Goal: Feedback & Contribution: Submit feedback/report problem

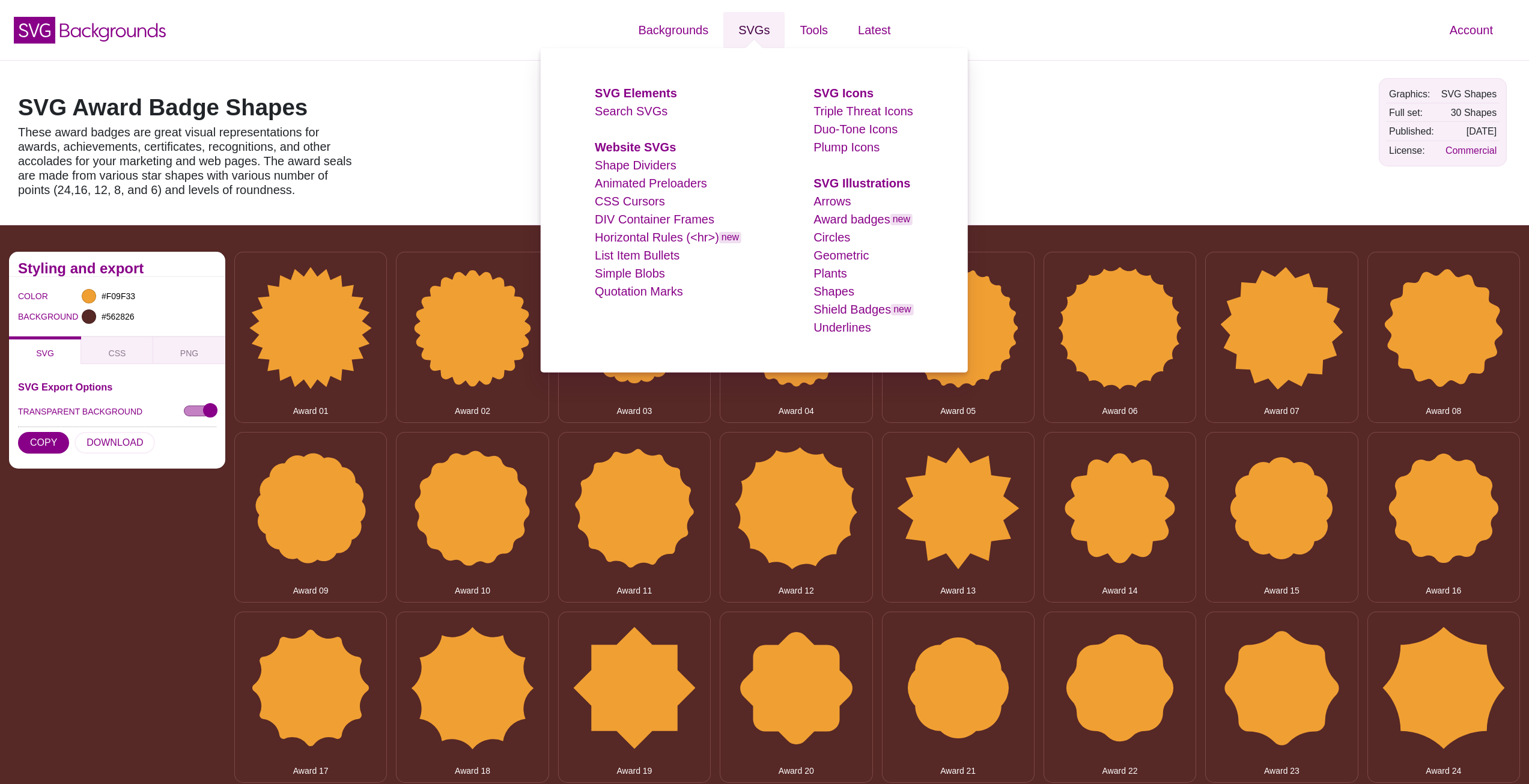
click at [754, 34] on link "SVGs" at bounding box center [754, 30] width 61 height 36
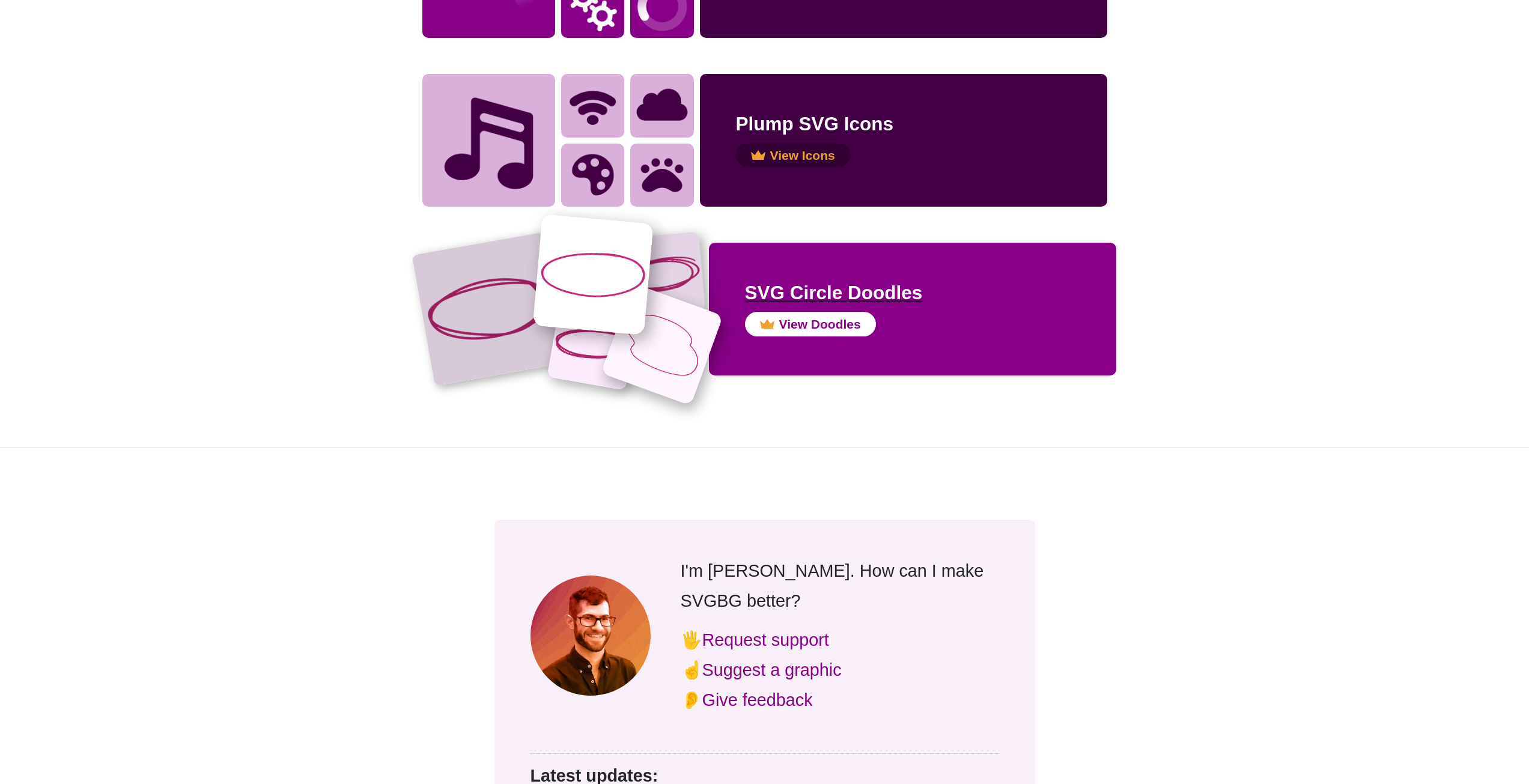
scroll to position [2402, 0]
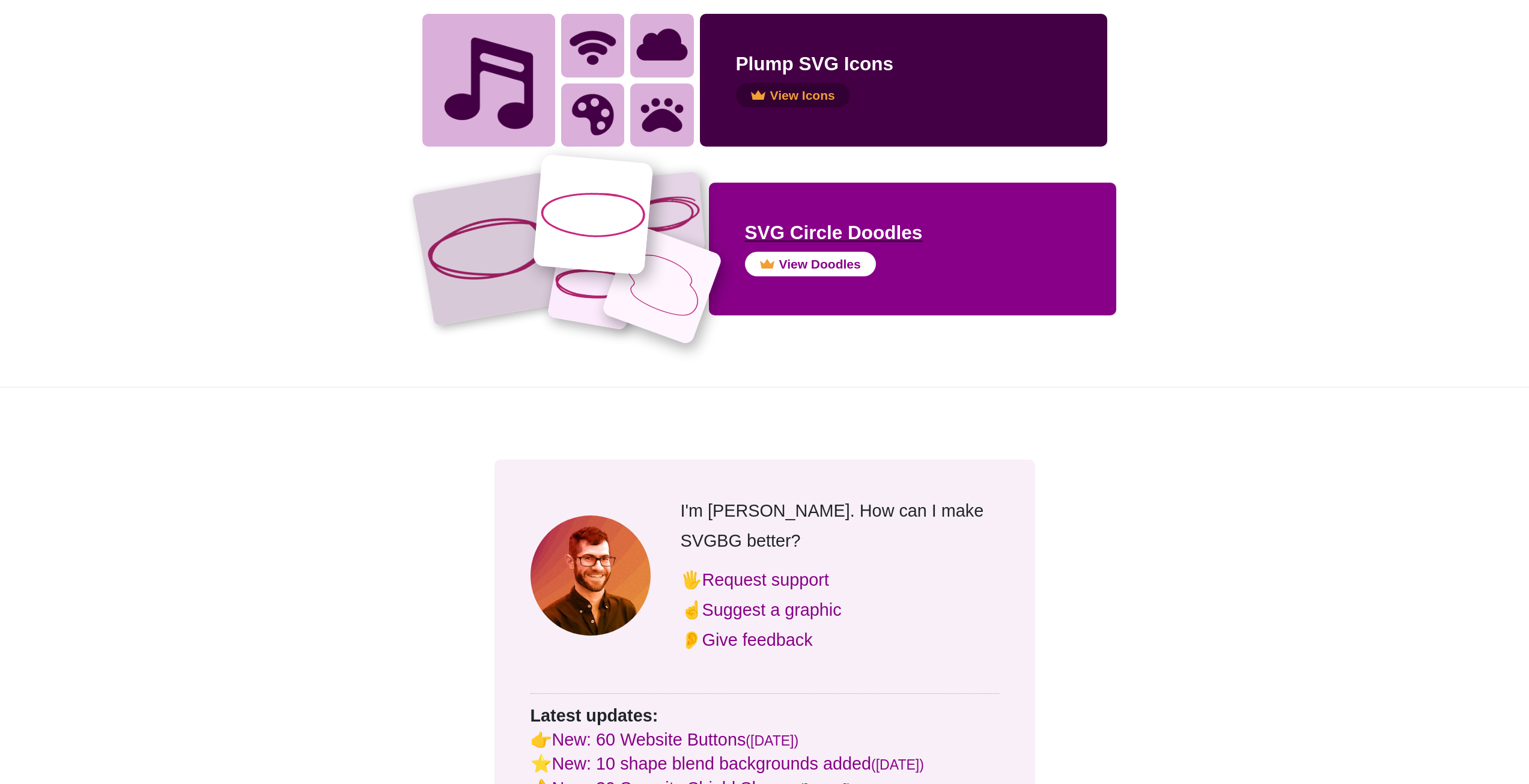
click at [1026, 248] on div "SVG Circle Doodles View Doodles" at bounding box center [912, 249] width 335 height 61
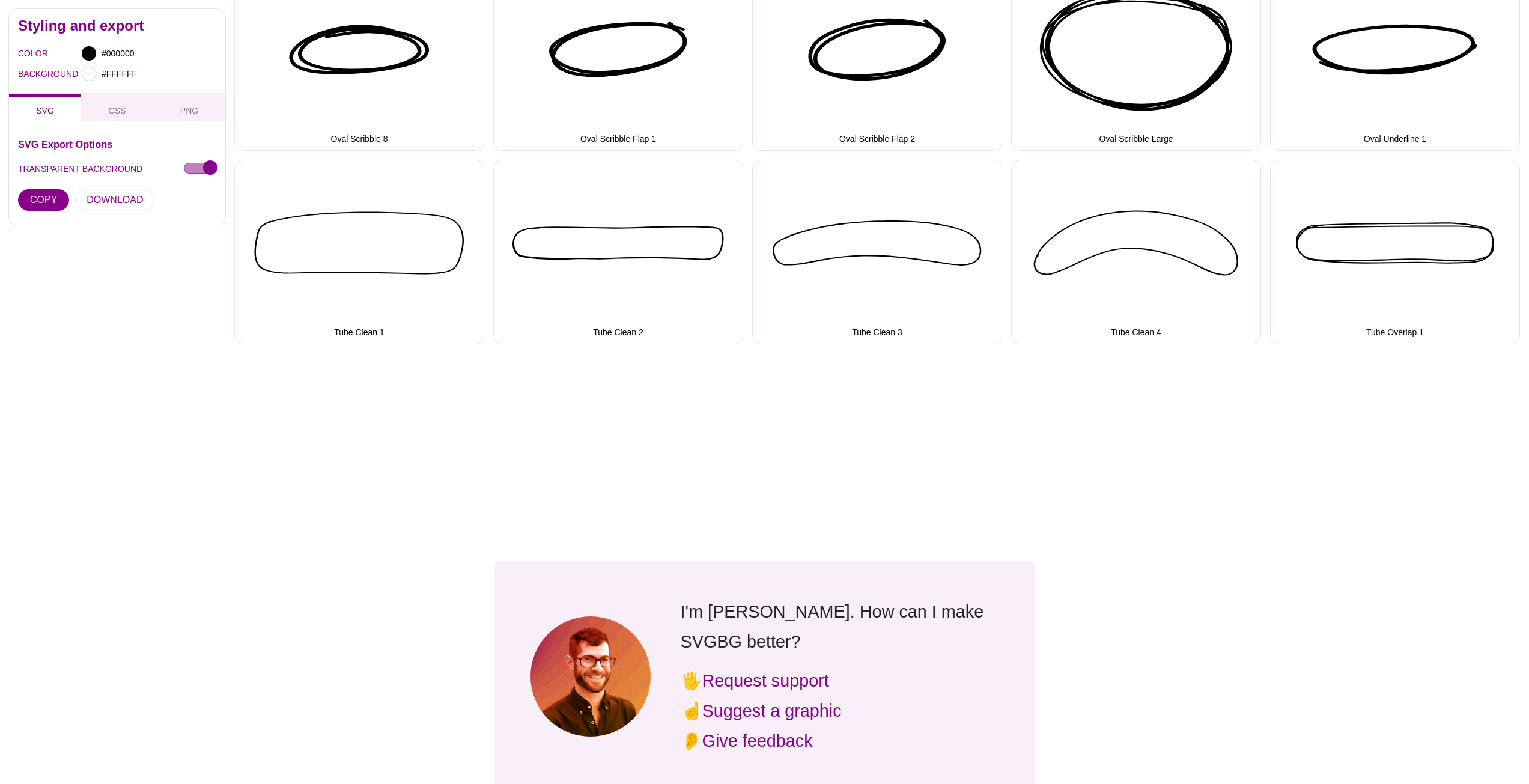
scroll to position [1681, 0]
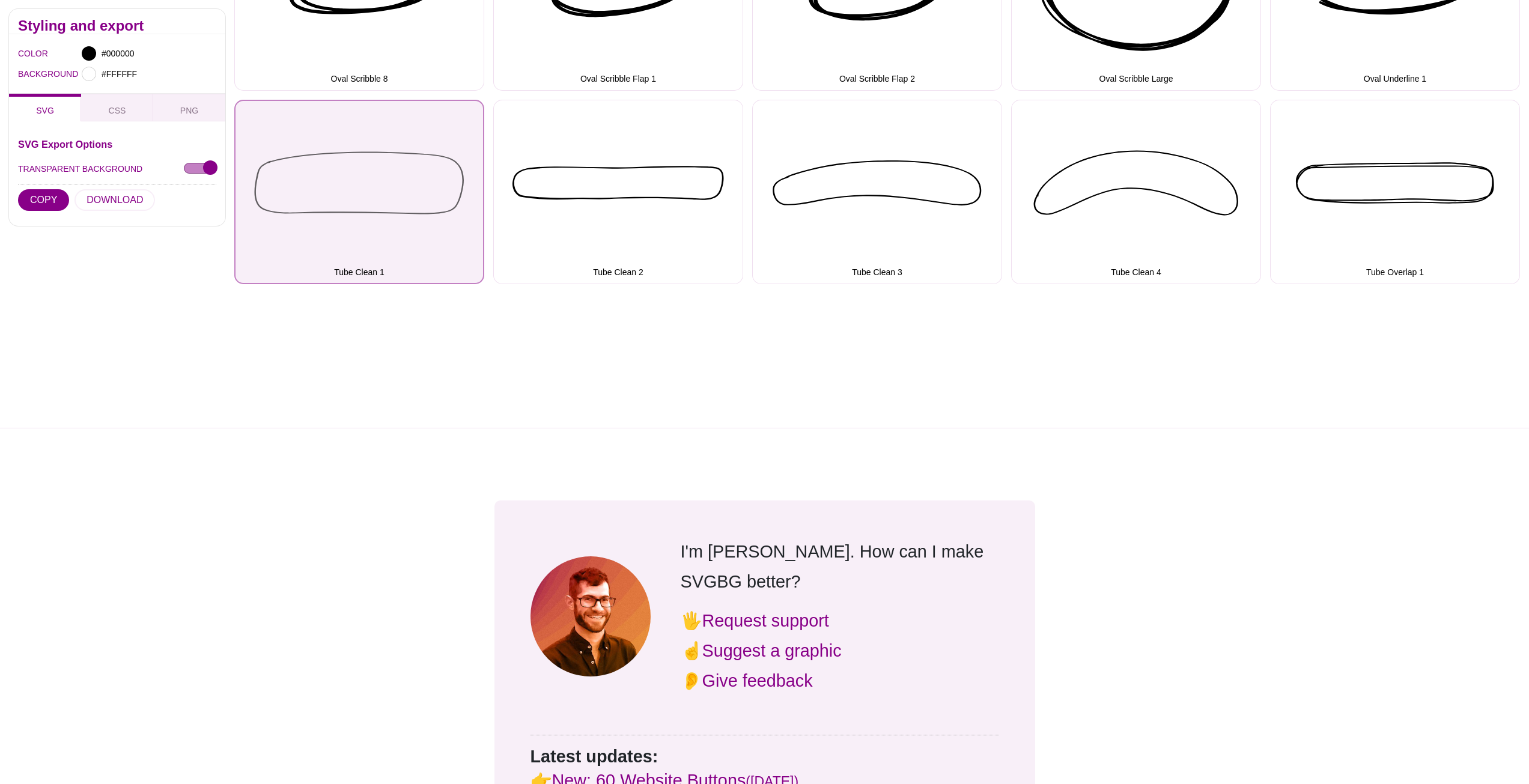
click at [415, 176] on button "Tube Clean 1" at bounding box center [359, 192] width 250 height 184
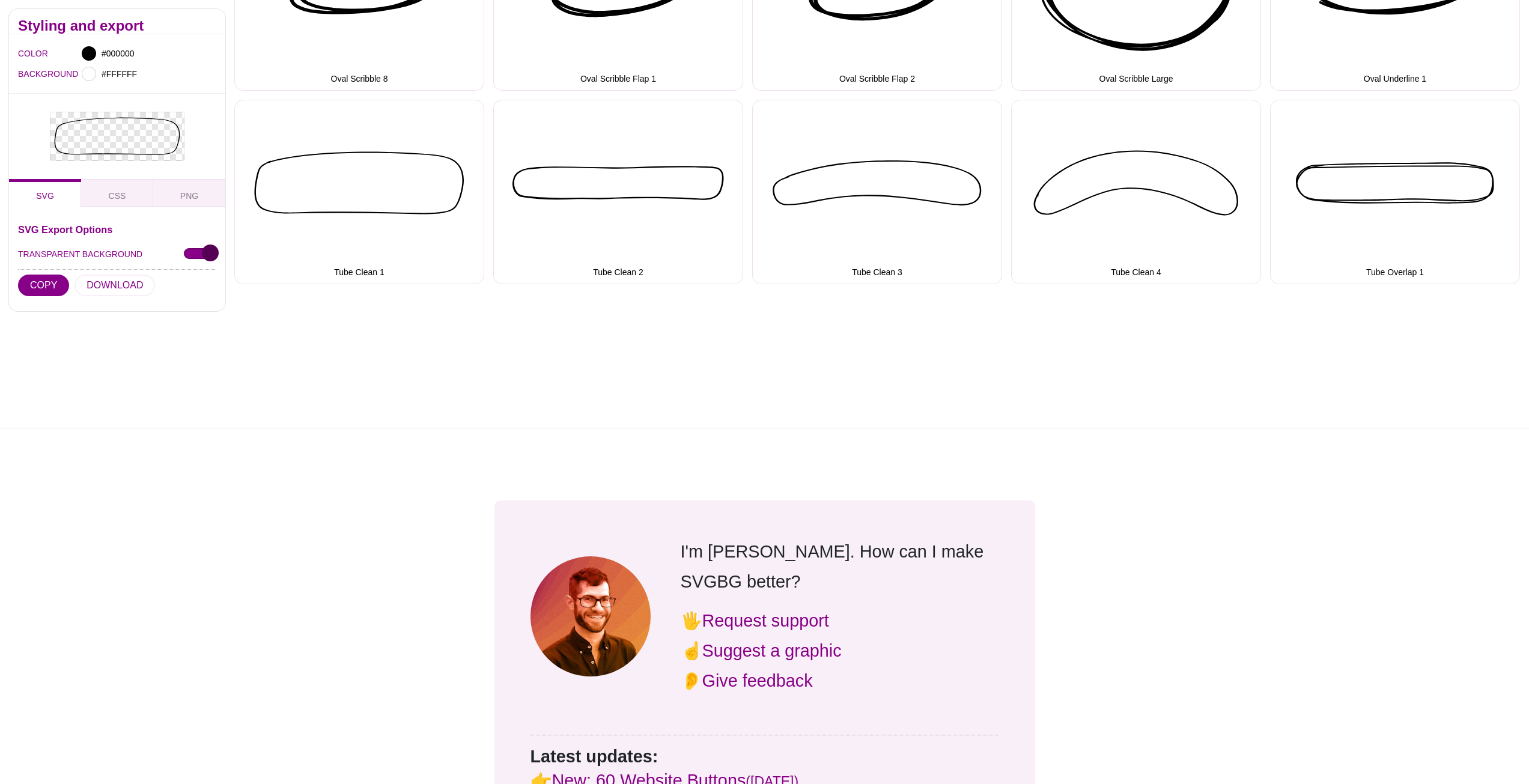
click at [193, 252] on input "TRANSPARENT BACKGROUND" at bounding box center [199, 254] width 32 height 13
click at [201, 258] on input "TRANSPARENT BACKGROUND" at bounding box center [199, 254] width 32 height 13
checkbox input "true"
click at [118, 201] on button "CSS" at bounding box center [117, 192] width 72 height 28
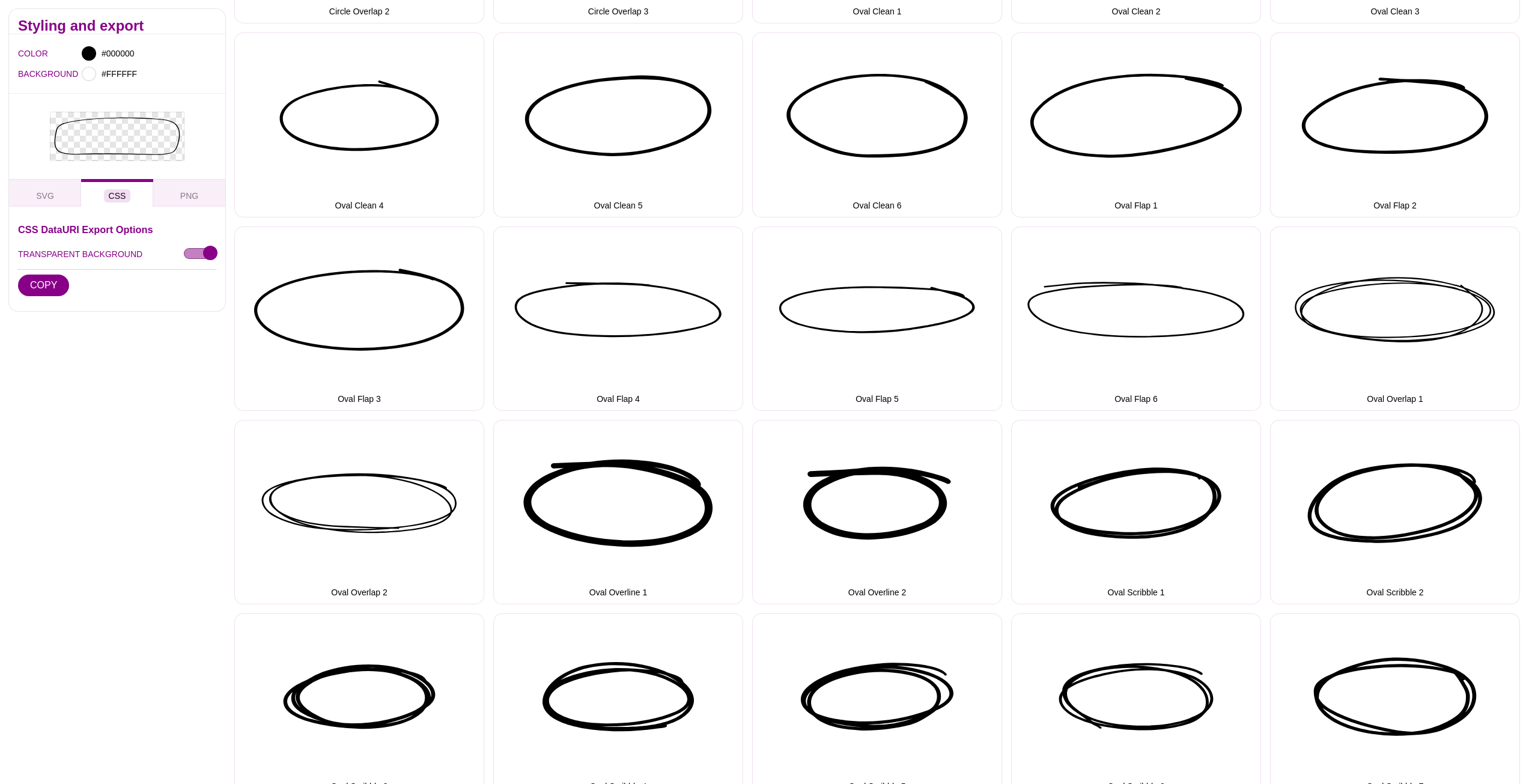
scroll to position [0, 0]
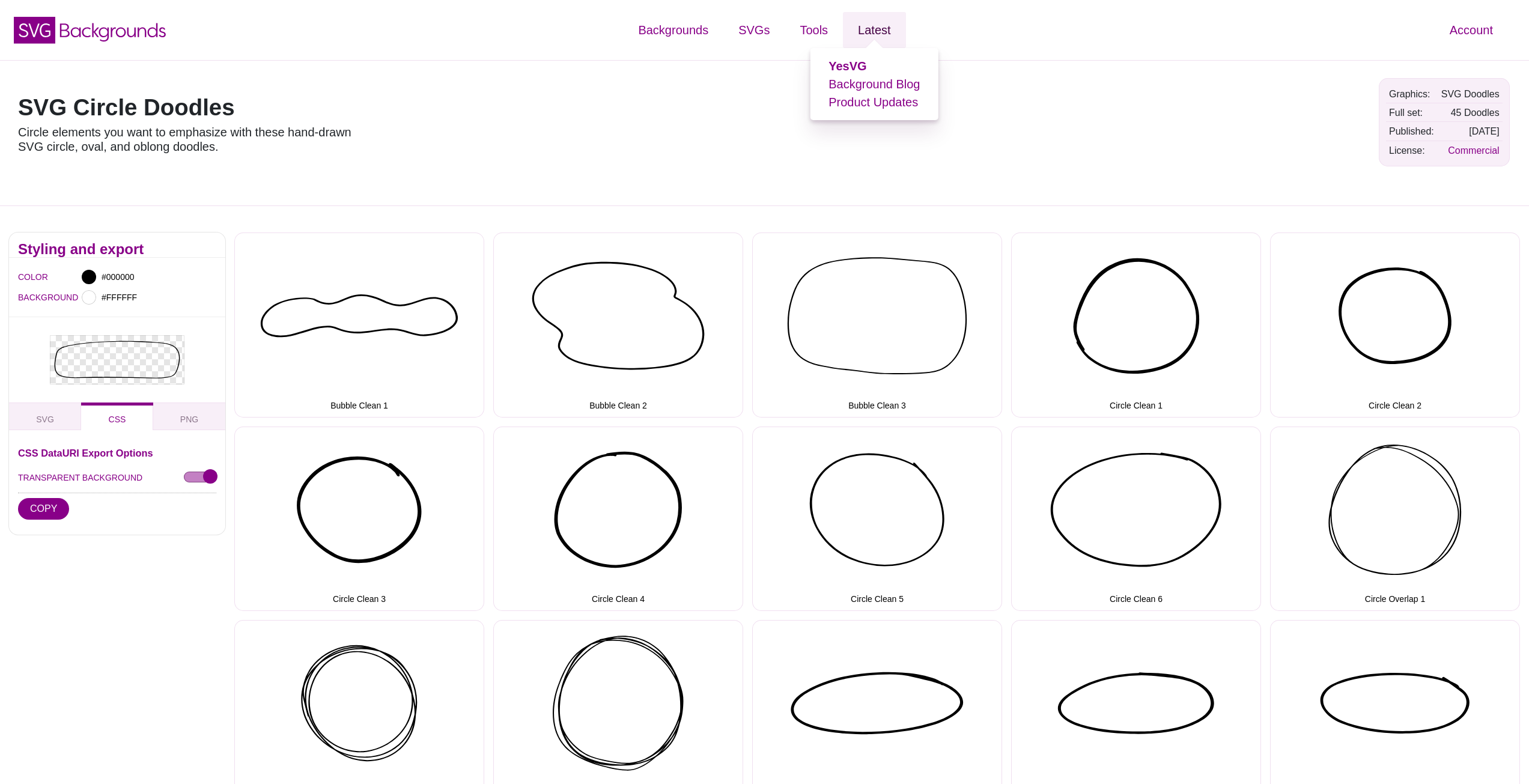
click at [871, 32] on link "Latest" at bounding box center [874, 30] width 62 height 36
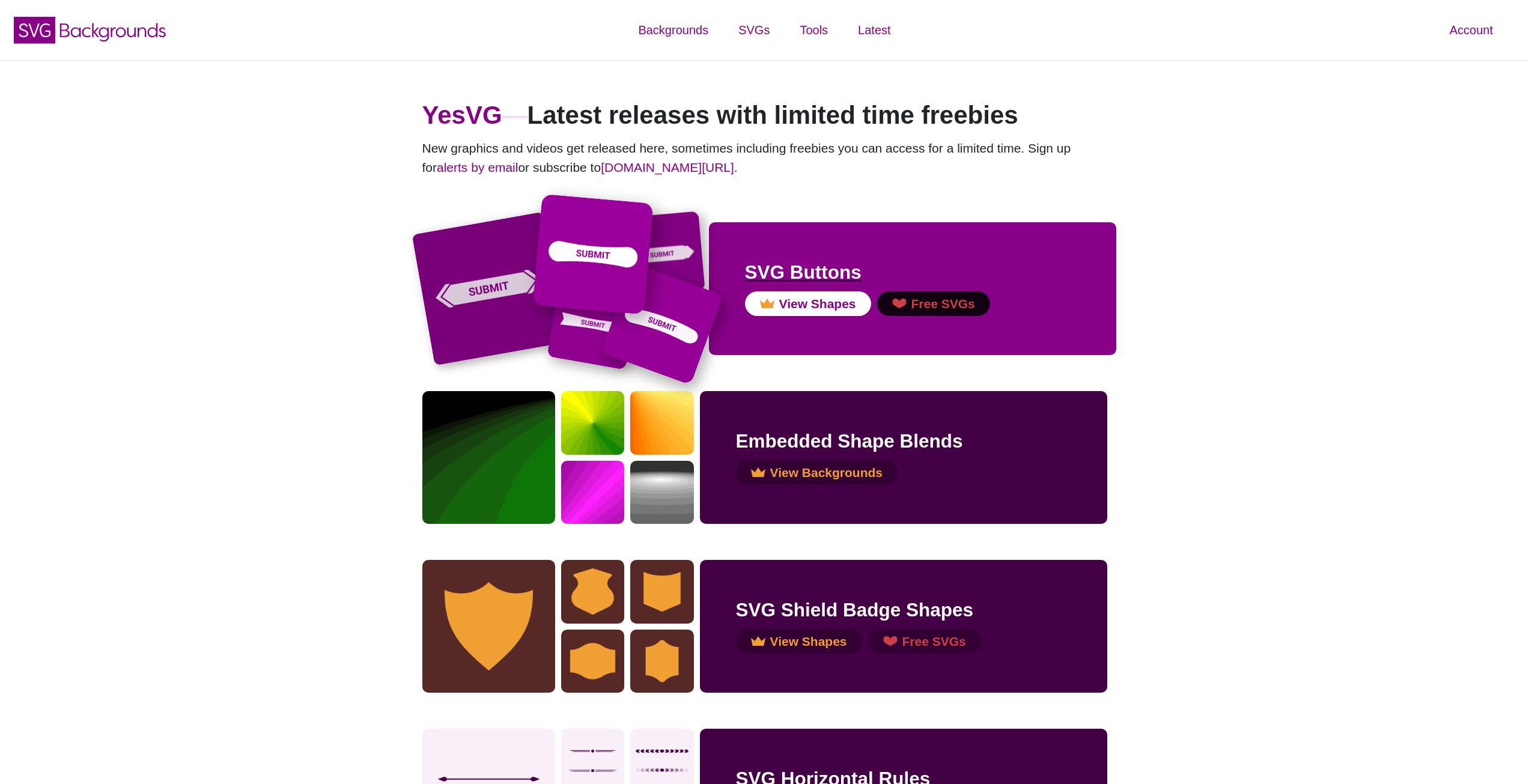
click at [757, 252] on div "SVG Buttons View Shapes Free SVGs" at bounding box center [913, 288] width 407 height 132
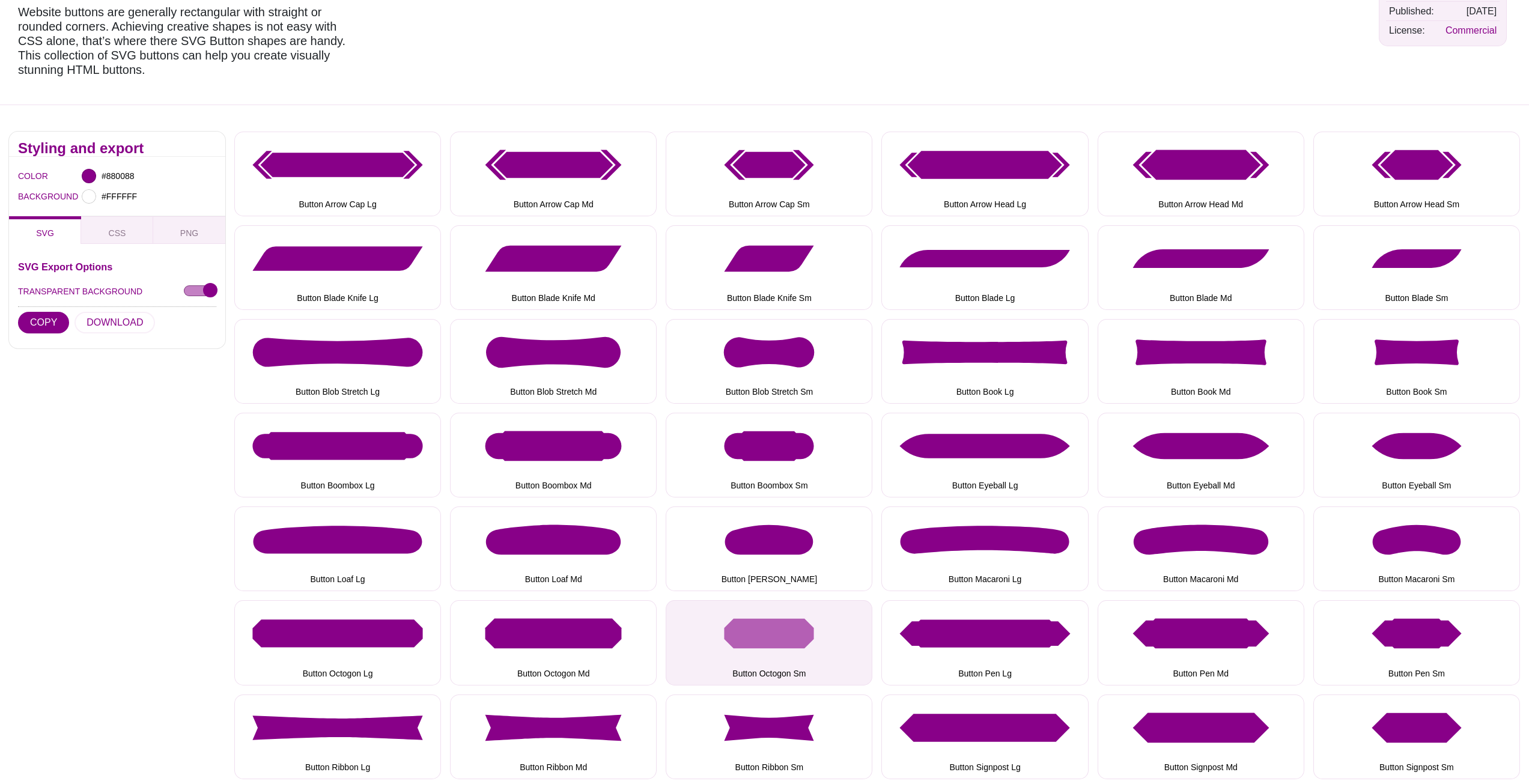
scroll to position [60, 0]
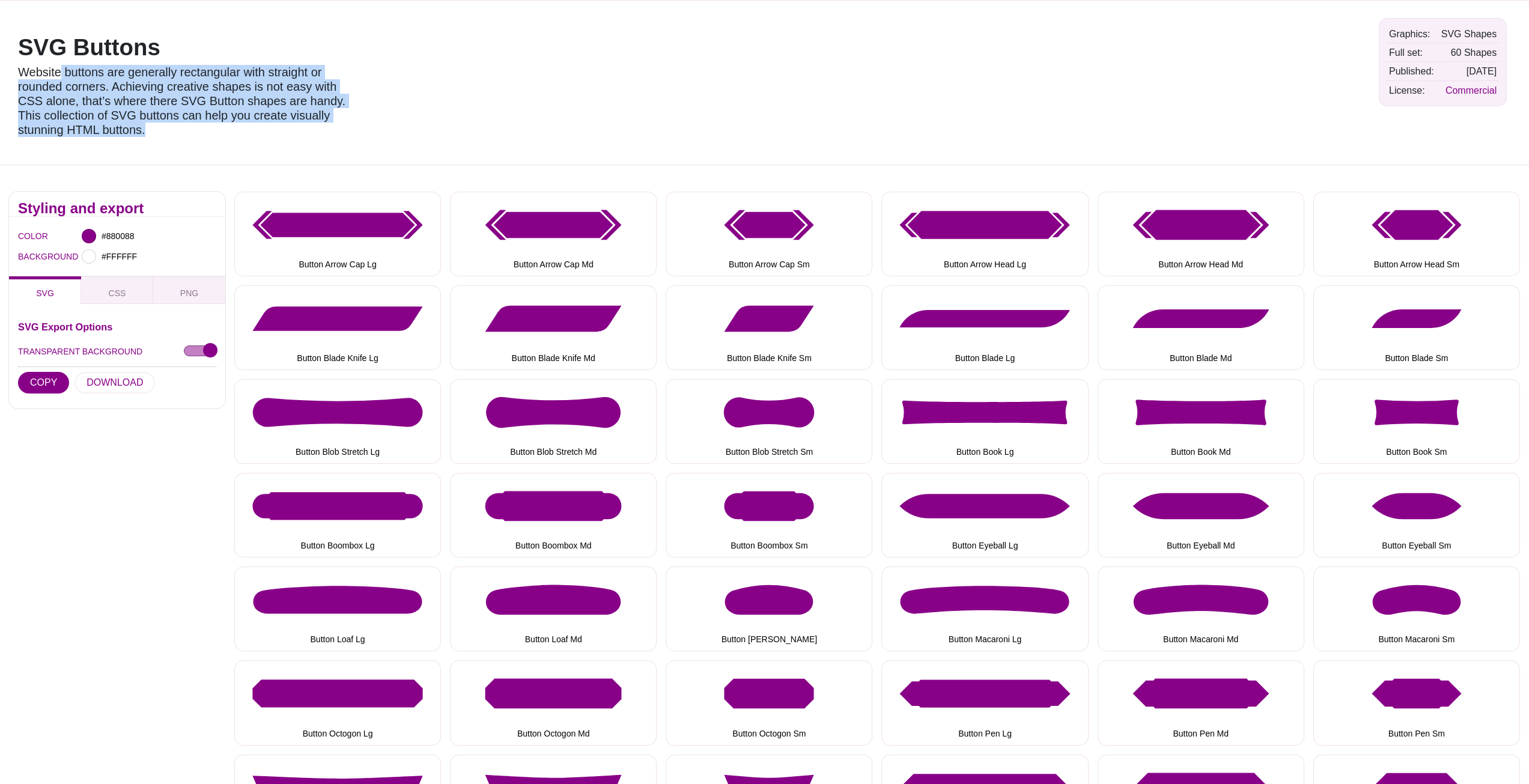
drag, startPoint x: 58, startPoint y: 75, endPoint x: 280, endPoint y: 143, distance: 232.2
click at [278, 144] on div "SVG Buttons Website buttons are generally rectangular with straight or rounded …" at bounding box center [188, 82] width 360 height 147
click at [299, 121] on p "Website buttons are generally rectangular with straight or rounded corners. Ach…" at bounding box center [189, 100] width 343 height 72
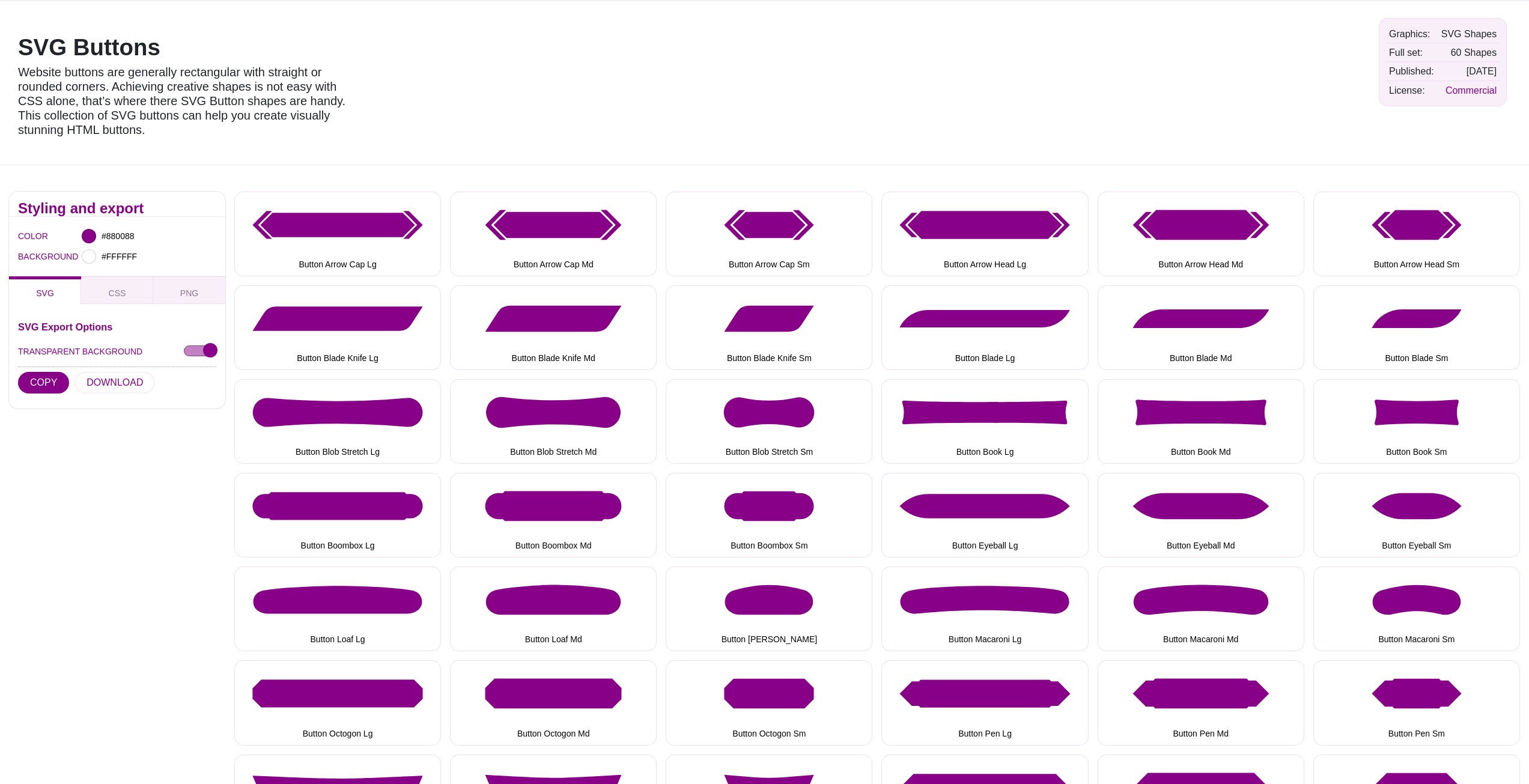
click at [299, 121] on p "Website buttons are generally rectangular with straight or rounded corners. Ach…" at bounding box center [189, 100] width 343 height 72
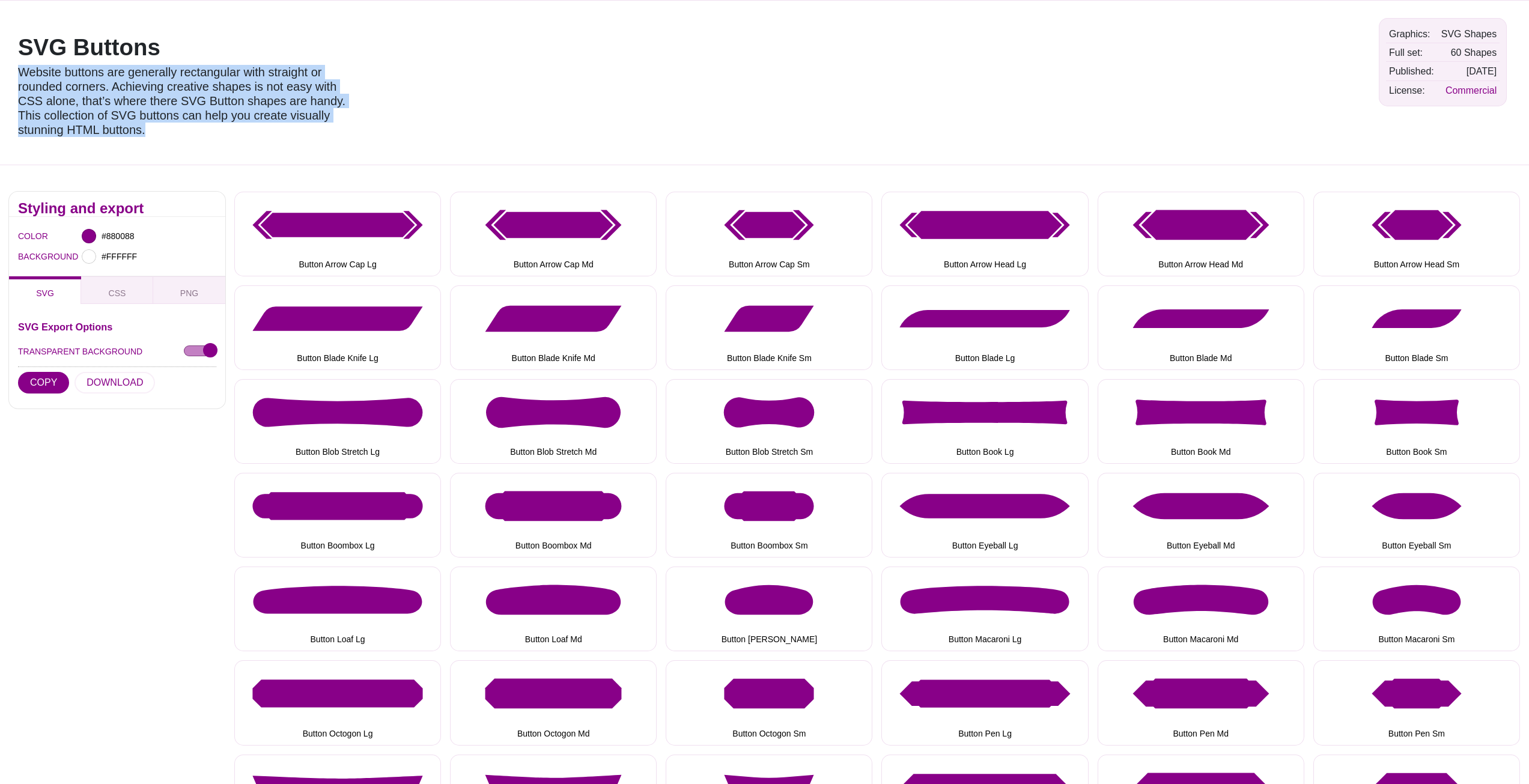
click at [299, 121] on p "Website buttons are generally rectangular with straight or rounded corners. Ach…" at bounding box center [189, 100] width 343 height 72
click at [344, 117] on p "Website buttons are generally rectangular with straight or rounded corners. Ach…" at bounding box center [189, 100] width 343 height 72
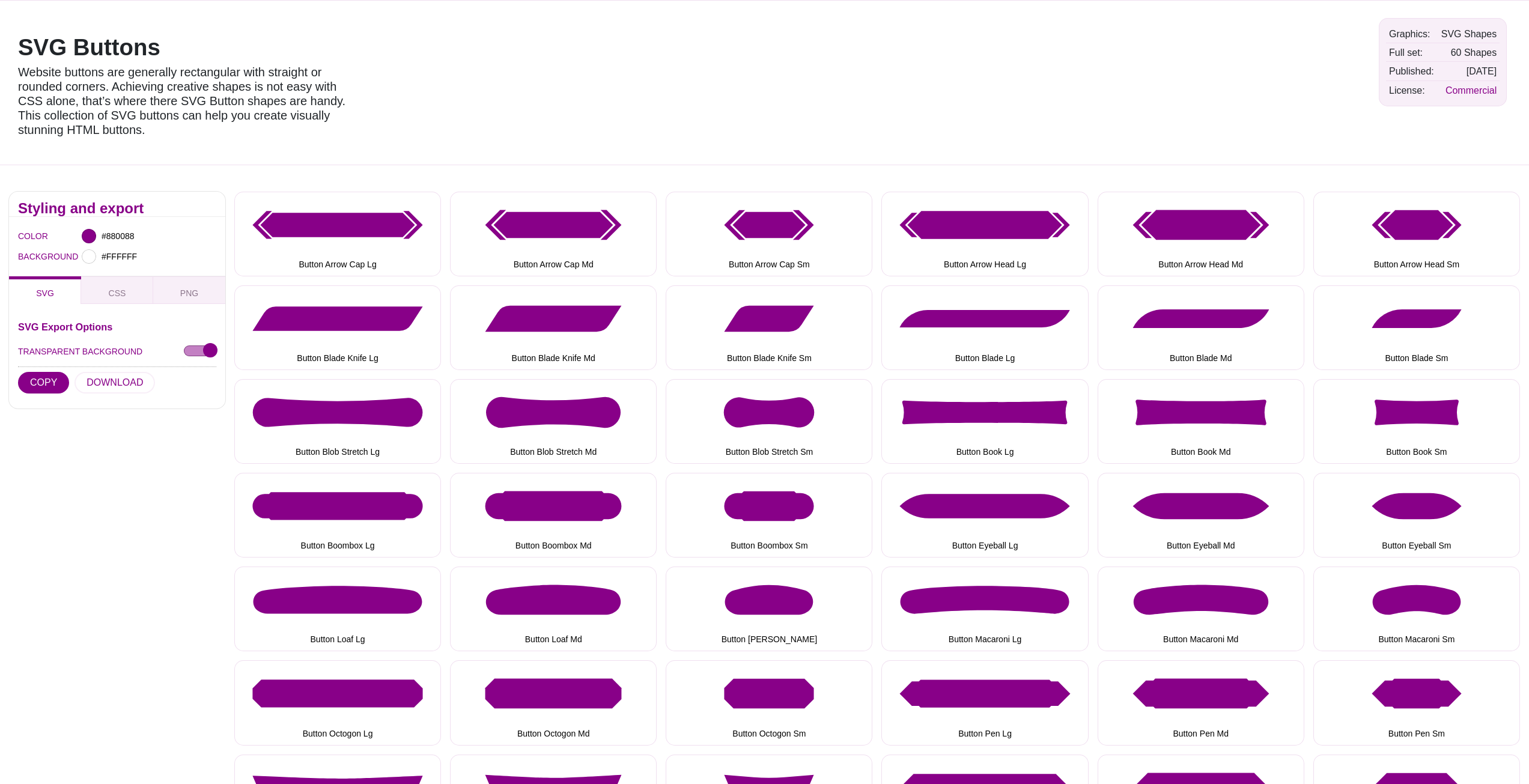
click at [257, 123] on p "Website buttons are generally rectangular with straight or rounded corners. Ach…" at bounding box center [189, 100] width 343 height 72
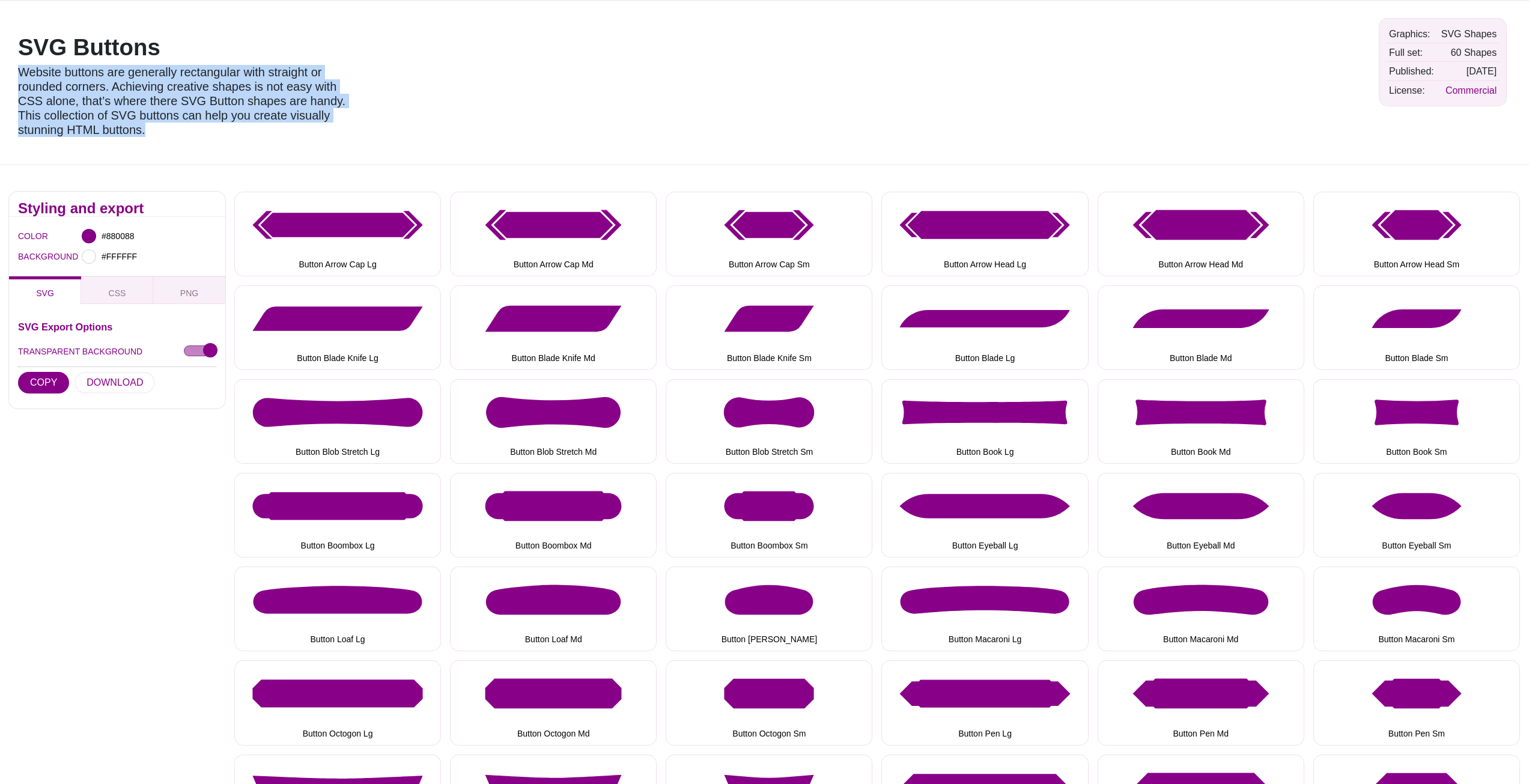
click at [257, 123] on p "Website buttons are generally rectangular with straight or rounded corners. Ach…" at bounding box center [189, 100] width 343 height 72
click at [220, 122] on p "Website buttons are generally rectangular with straight or rounded corners. Ach…" at bounding box center [189, 100] width 343 height 72
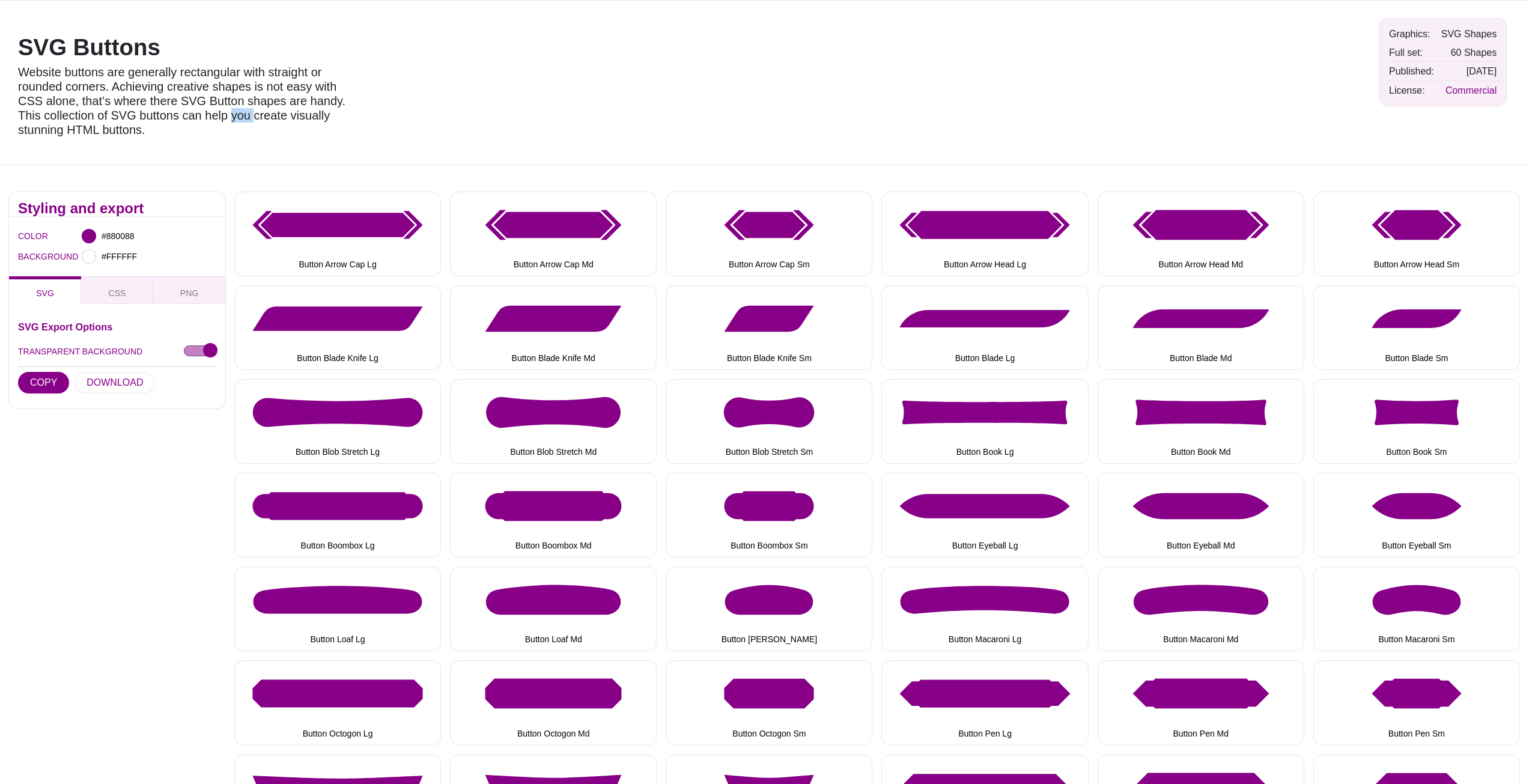
click at [220, 122] on p "Website buttons are generally rectangular with straight or rounded corners. Ach…" at bounding box center [189, 100] width 343 height 72
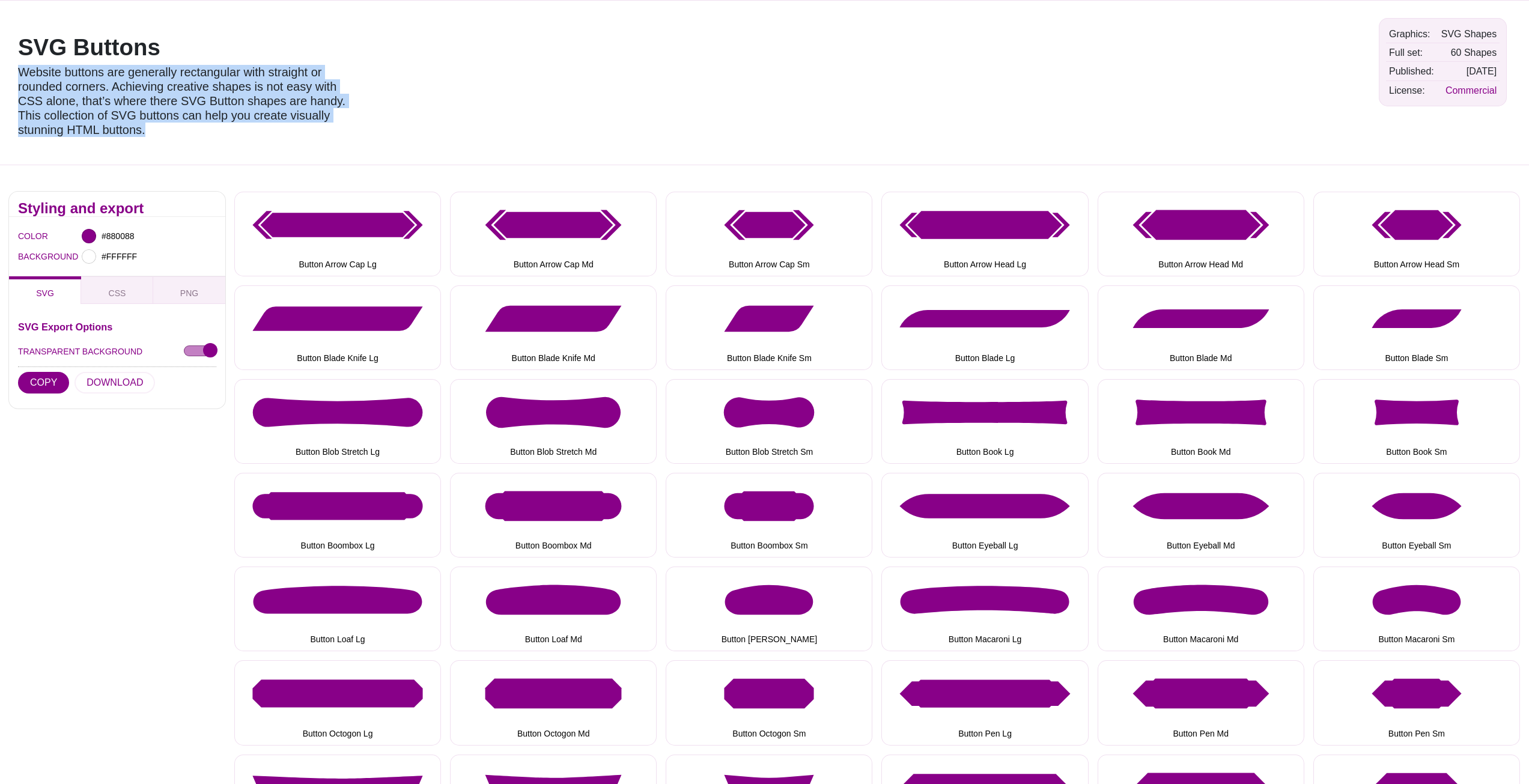
click at [220, 122] on p "Website buttons are generally rectangular with straight or rounded corners. Ach…" at bounding box center [189, 100] width 343 height 72
click at [257, 117] on p "Website buttons are generally rectangular with straight or rounded corners. Ach…" at bounding box center [189, 100] width 343 height 72
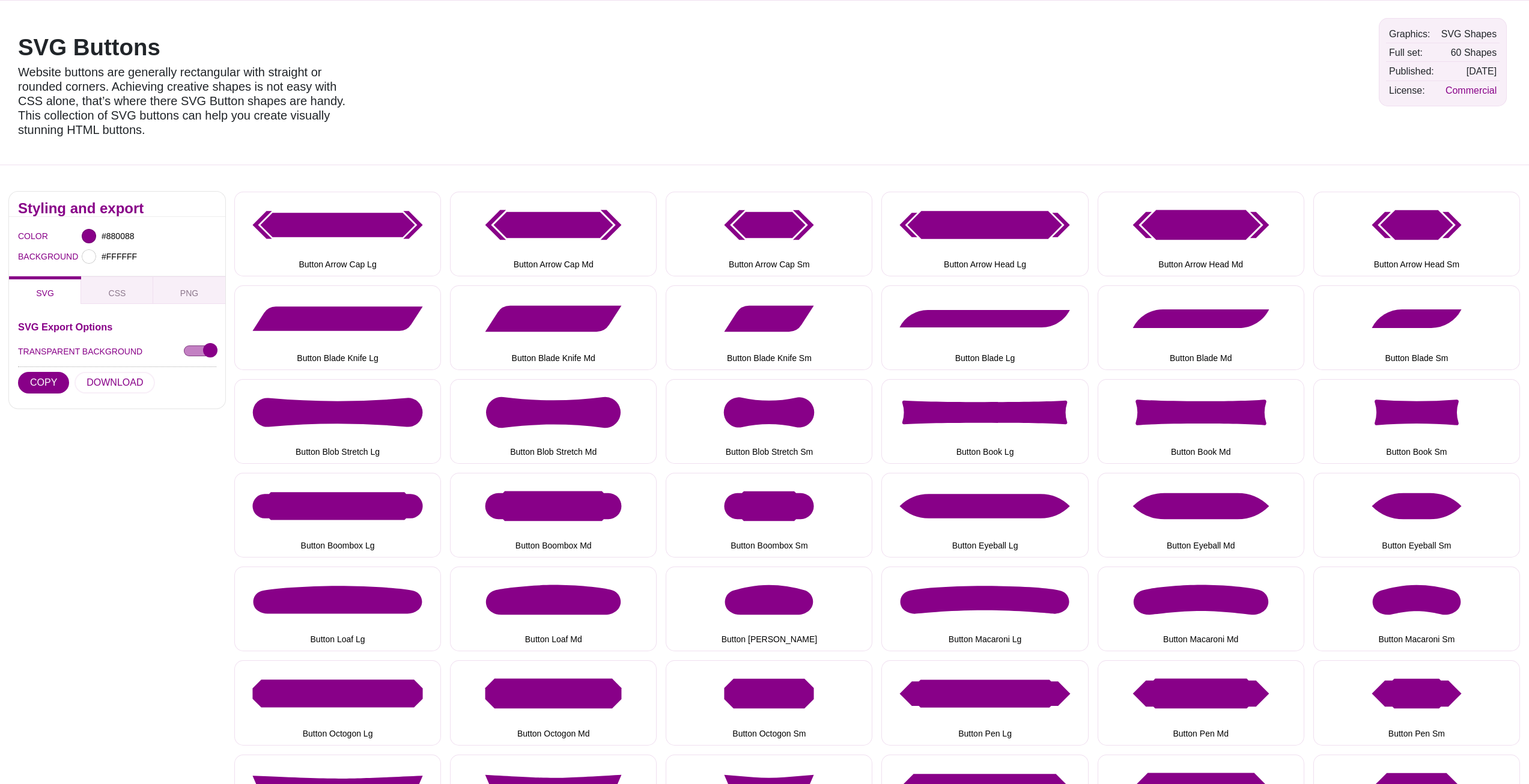
click at [257, 117] on p "Website buttons are generally rectangular with straight or rounded corners. Ach…" at bounding box center [189, 100] width 343 height 72
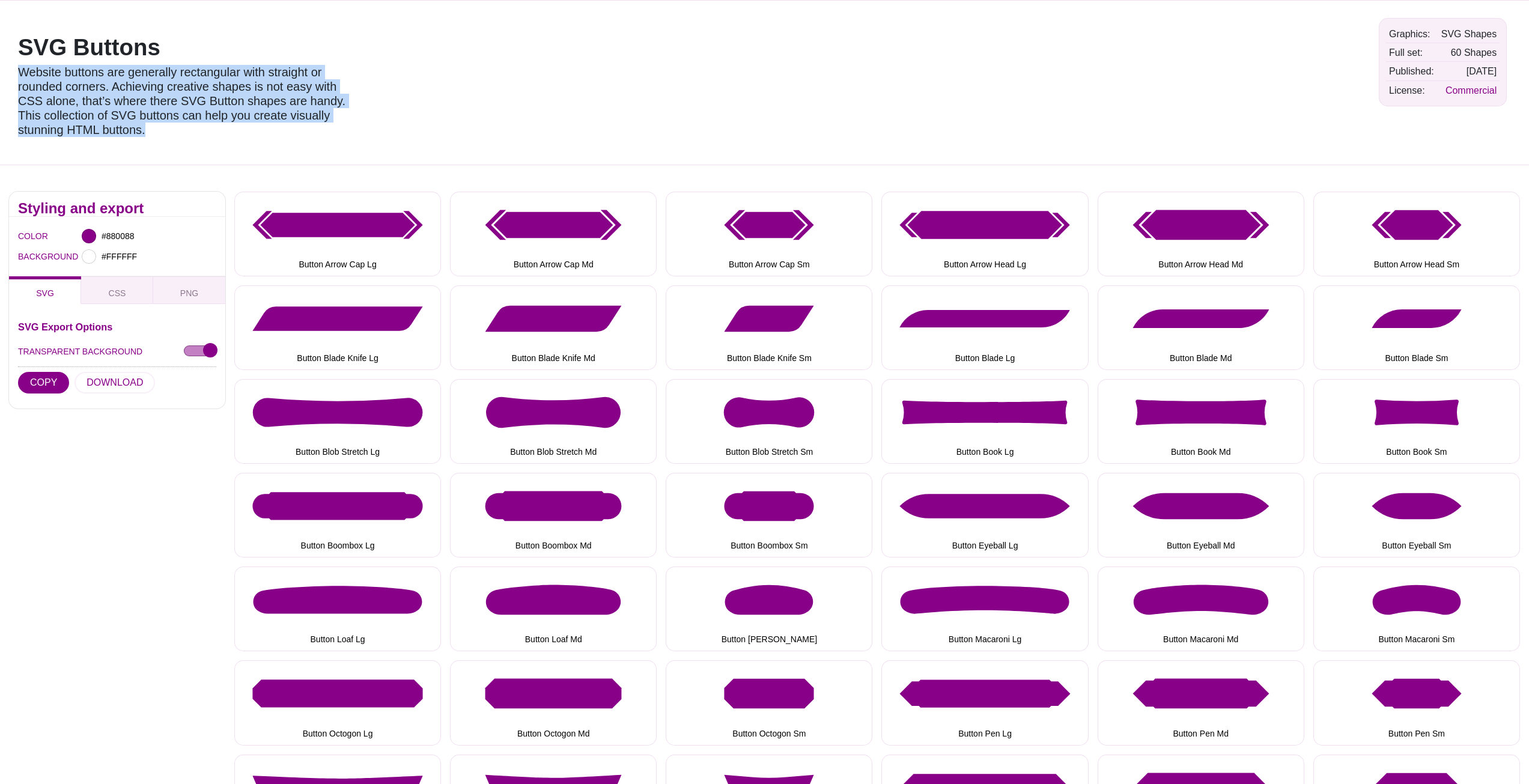
click at [257, 117] on p "Website buttons are generally rectangular with straight or rounded corners. Ach…" at bounding box center [189, 100] width 343 height 72
click at [272, 115] on p "Website buttons are generally rectangular with straight or rounded corners. Ach…" at bounding box center [189, 100] width 343 height 72
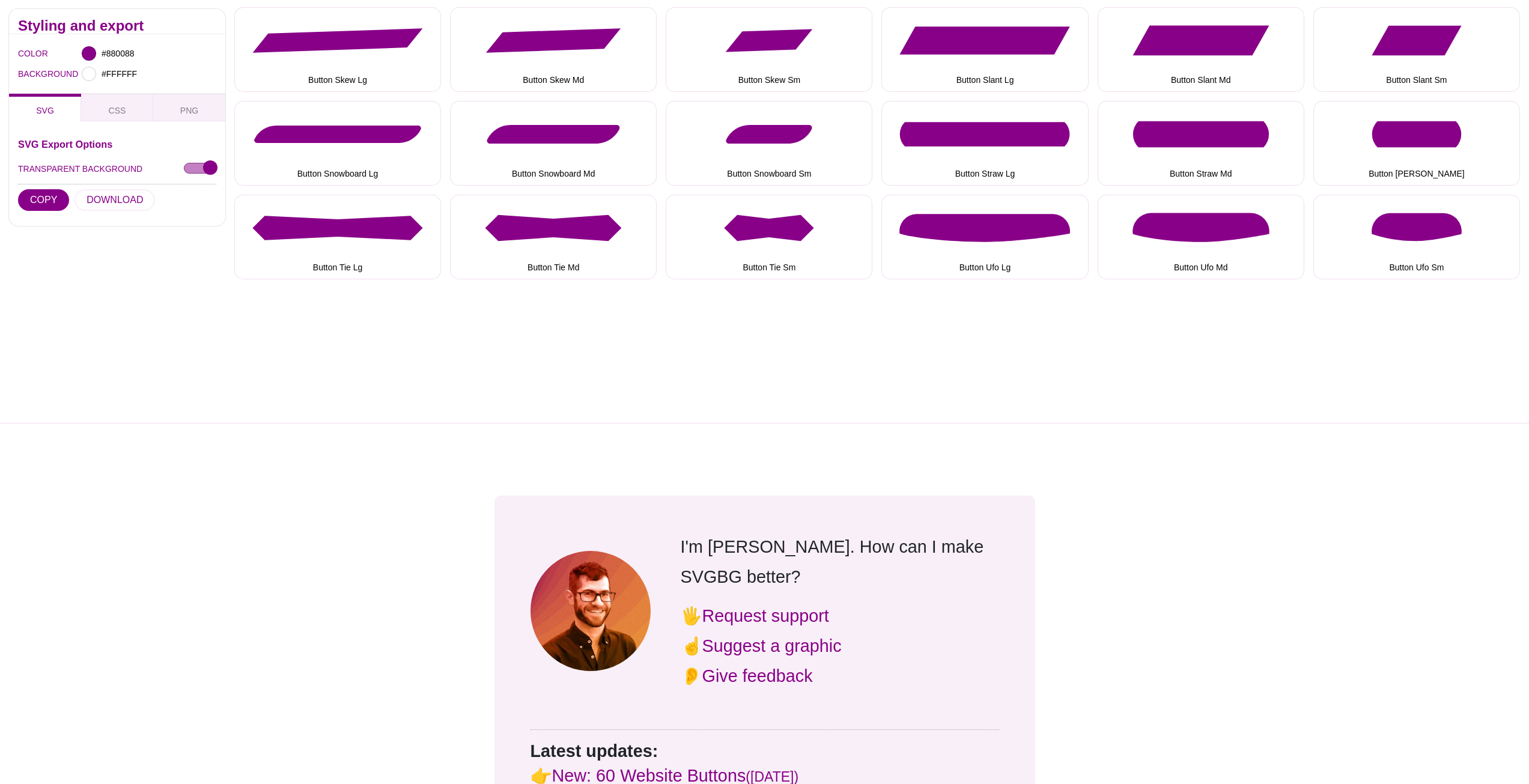
scroll to position [1141, 0]
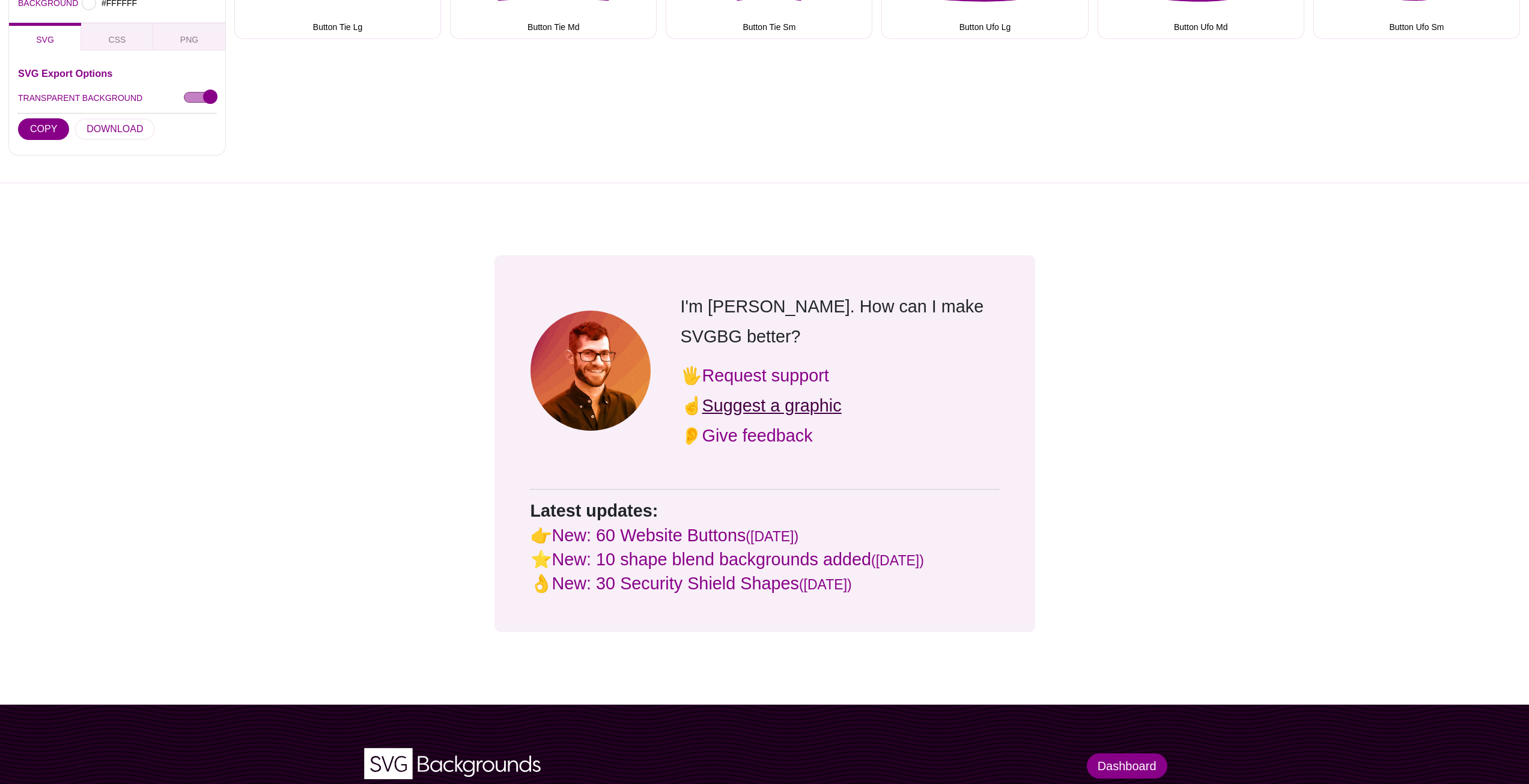
click at [776, 396] on link "Suggest a graphic" at bounding box center [772, 405] width 140 height 19
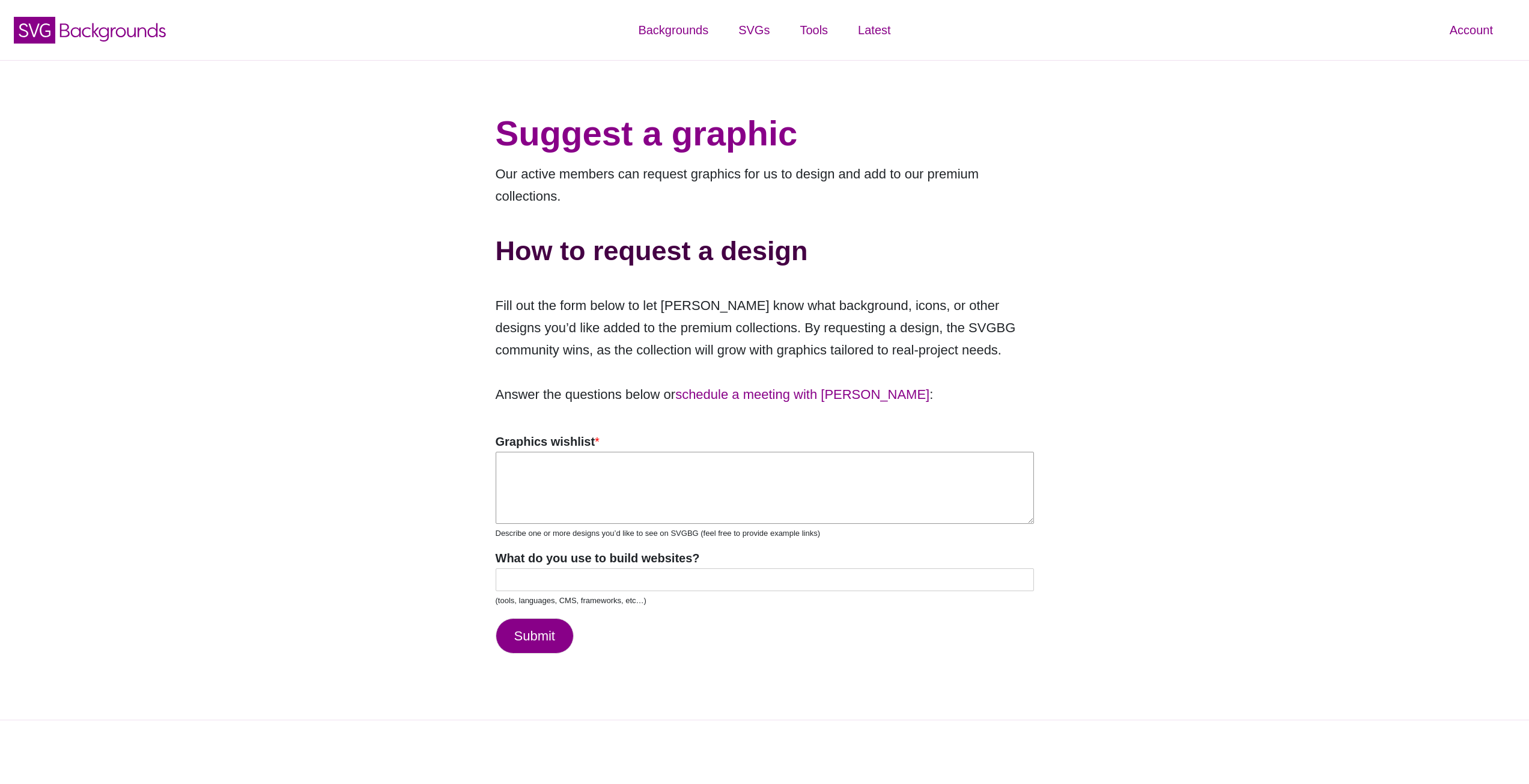
click at [604, 480] on textarea "Graphics wishlist *" at bounding box center [764, 487] width 538 height 72
click at [651, 585] on input "What do you use to build websites?" at bounding box center [764, 579] width 538 height 23
type input "Wordpress"
click at [628, 482] on textarea "Graphics wishlist *" at bounding box center [764, 487] width 538 height 72
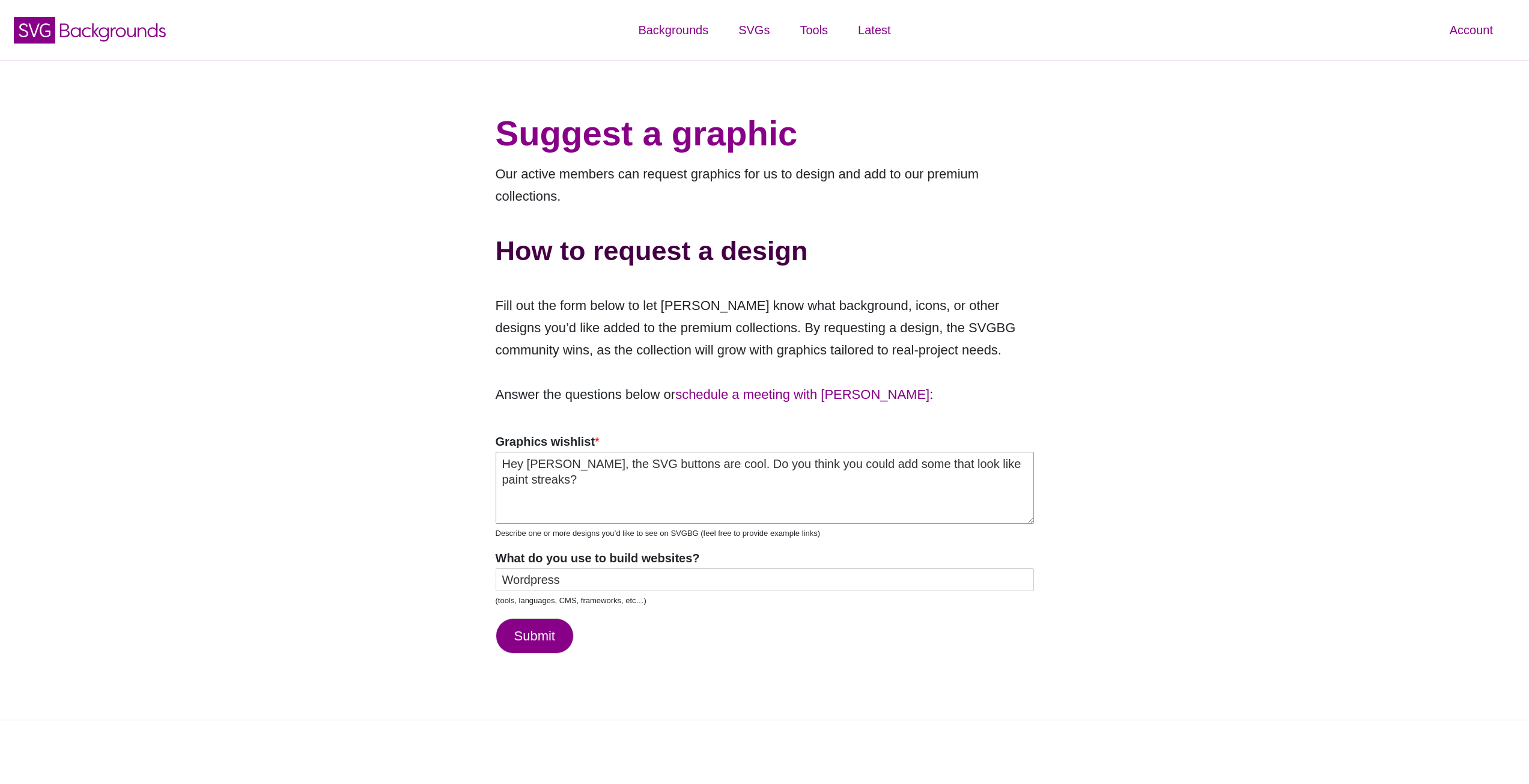
click at [645, 463] on textarea "Hey [PERSON_NAME], the SVG buttons are cool. Do you think you could add some th…" at bounding box center [764, 487] width 538 height 72
paste textarea "[URL][DOMAIN_NAME]"
click at [871, 489] on textarea "Hey [PERSON_NAME], the SVG buttons at [URL][DOMAIN_NAME] are cool. Do you think…" at bounding box center [764, 487] width 538 height 72
click at [871, 482] on textarea "Hey [PERSON_NAME], the SVG buttons at [URL][DOMAIN_NAME] are cool. Do you think…" at bounding box center [764, 487] width 538 height 72
click at [864, 477] on textarea "Hey [PERSON_NAME], the SVG buttons at [URL][DOMAIN_NAME] are cool. Do you think…" at bounding box center [764, 487] width 538 height 72
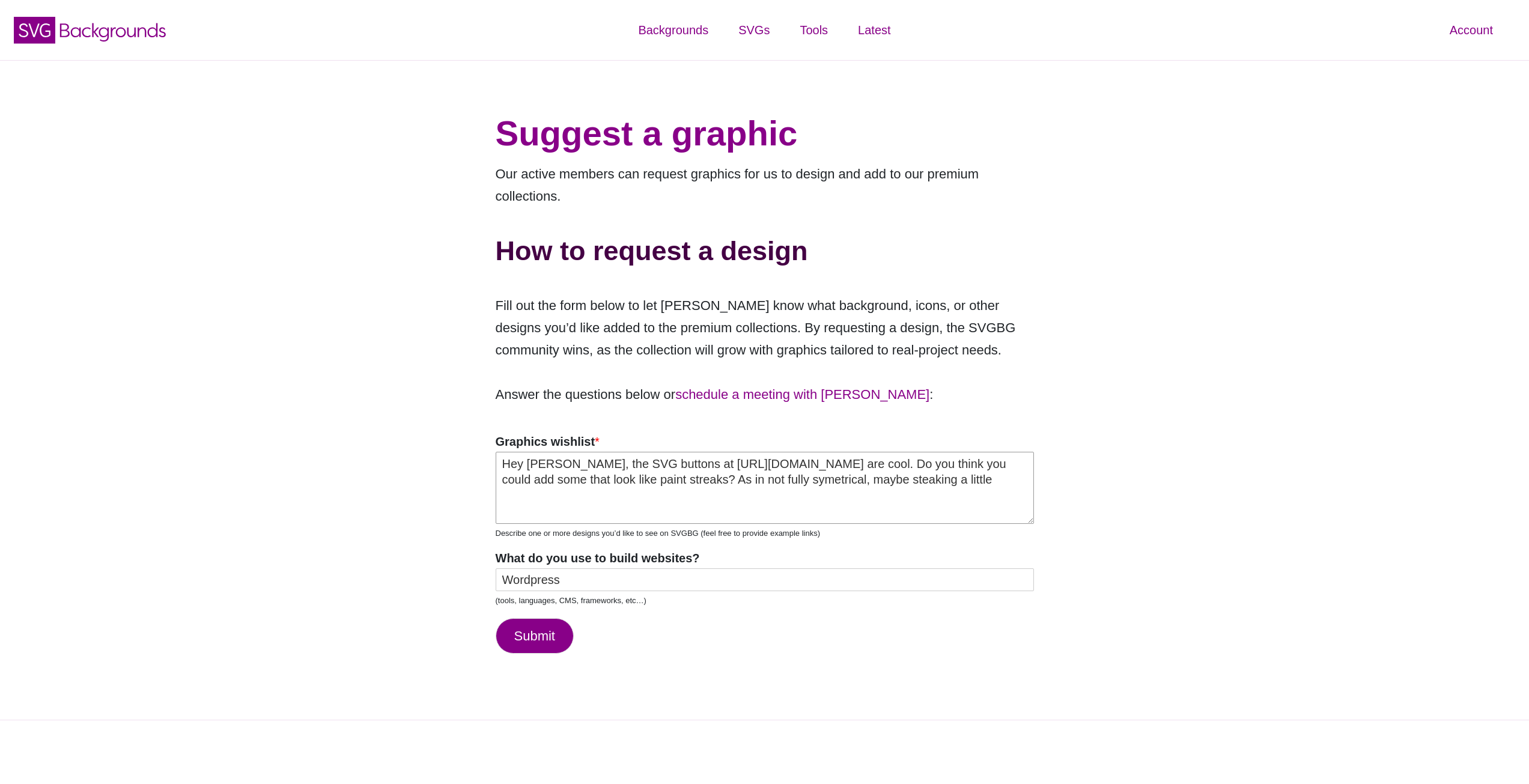
drag, startPoint x: 736, startPoint y: 477, endPoint x: 821, endPoint y: 475, distance: 85.0
click at [821, 475] on textarea "Hey [PERSON_NAME], the SVG buttons at [URL][DOMAIN_NAME] are cool. Do you think…" at bounding box center [764, 487] width 538 height 72
click at [737, 502] on textarea "Hey [PERSON_NAME], the SVG buttons at [URL][DOMAIN_NAME] are cool. Do you think…" at bounding box center [764, 487] width 538 height 72
click at [980, 480] on textarea "Hey [PERSON_NAME], the SVG buttons at [URL][DOMAIN_NAME] are cool. Do you think…" at bounding box center [764, 487] width 538 height 72
click at [603, 495] on textarea "Hey [PERSON_NAME], the SVG buttons at [URL][DOMAIN_NAME] are cool. Do you think…" at bounding box center [764, 487] width 538 height 72
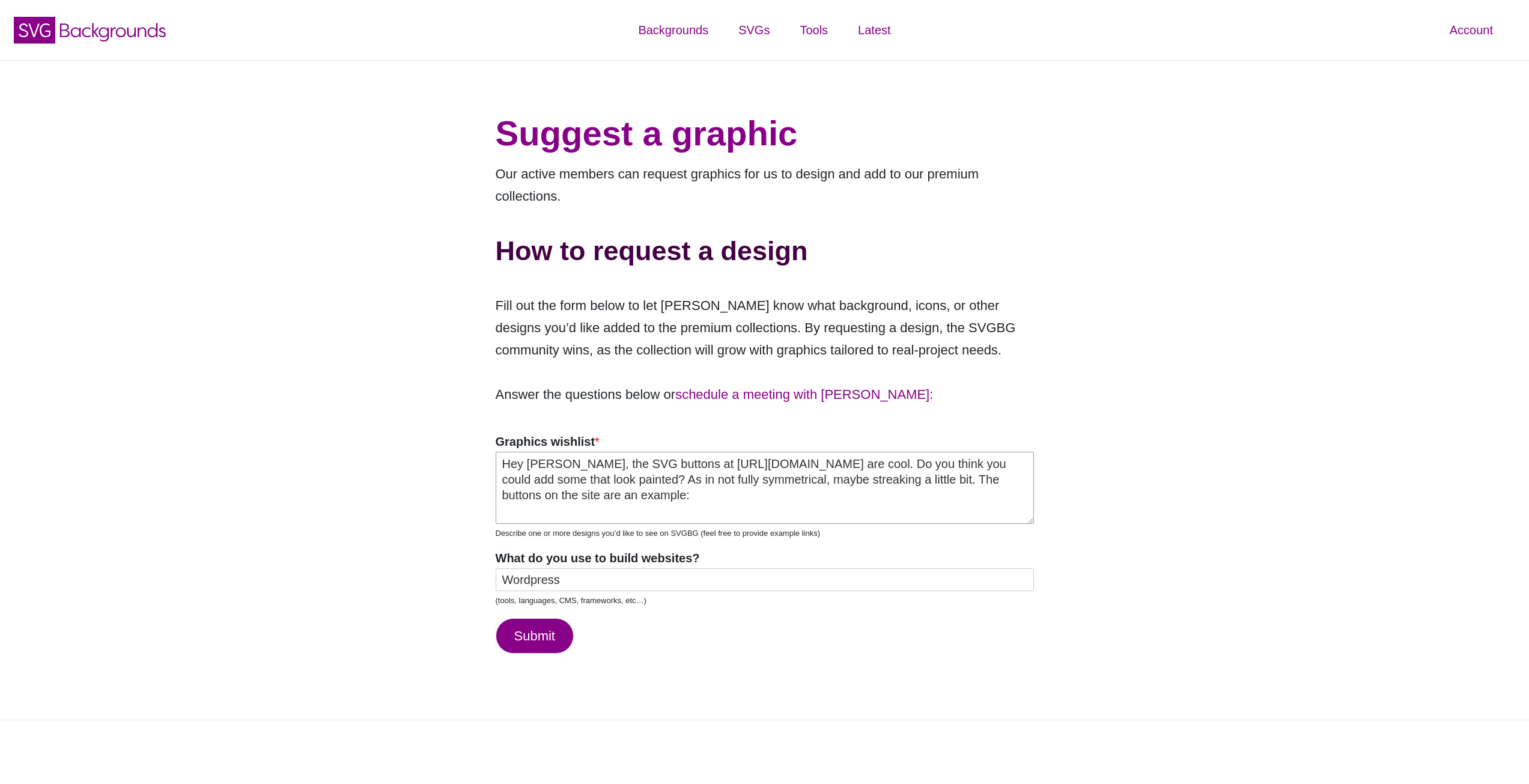
paste textarea "[URL][DOMAIN_NAME]"
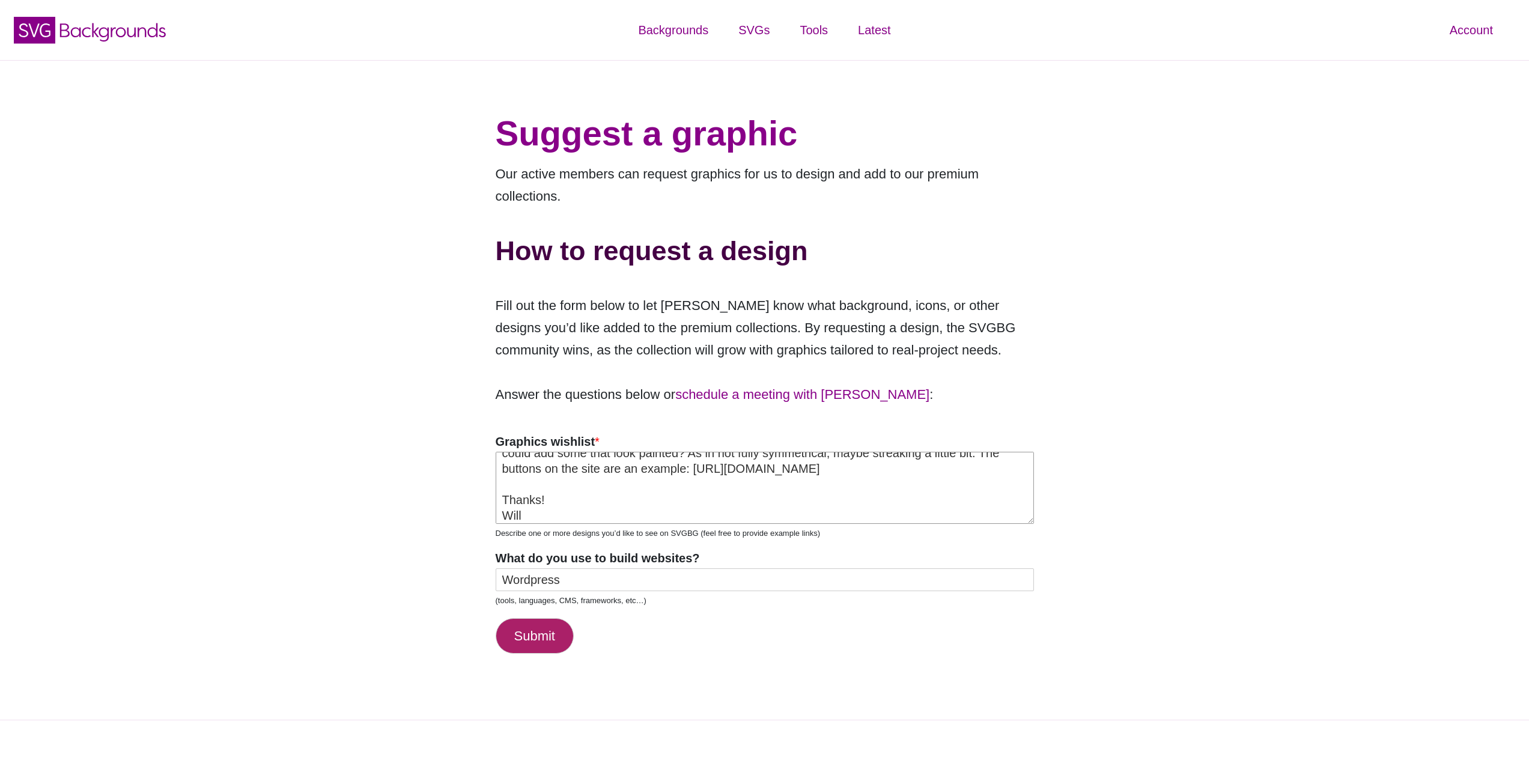
type textarea "Hey [PERSON_NAME], the SVG buttons at [URL][DOMAIN_NAME] are cool. Do you think…"
click at [519, 637] on button "Submit" at bounding box center [534, 635] width 78 height 35
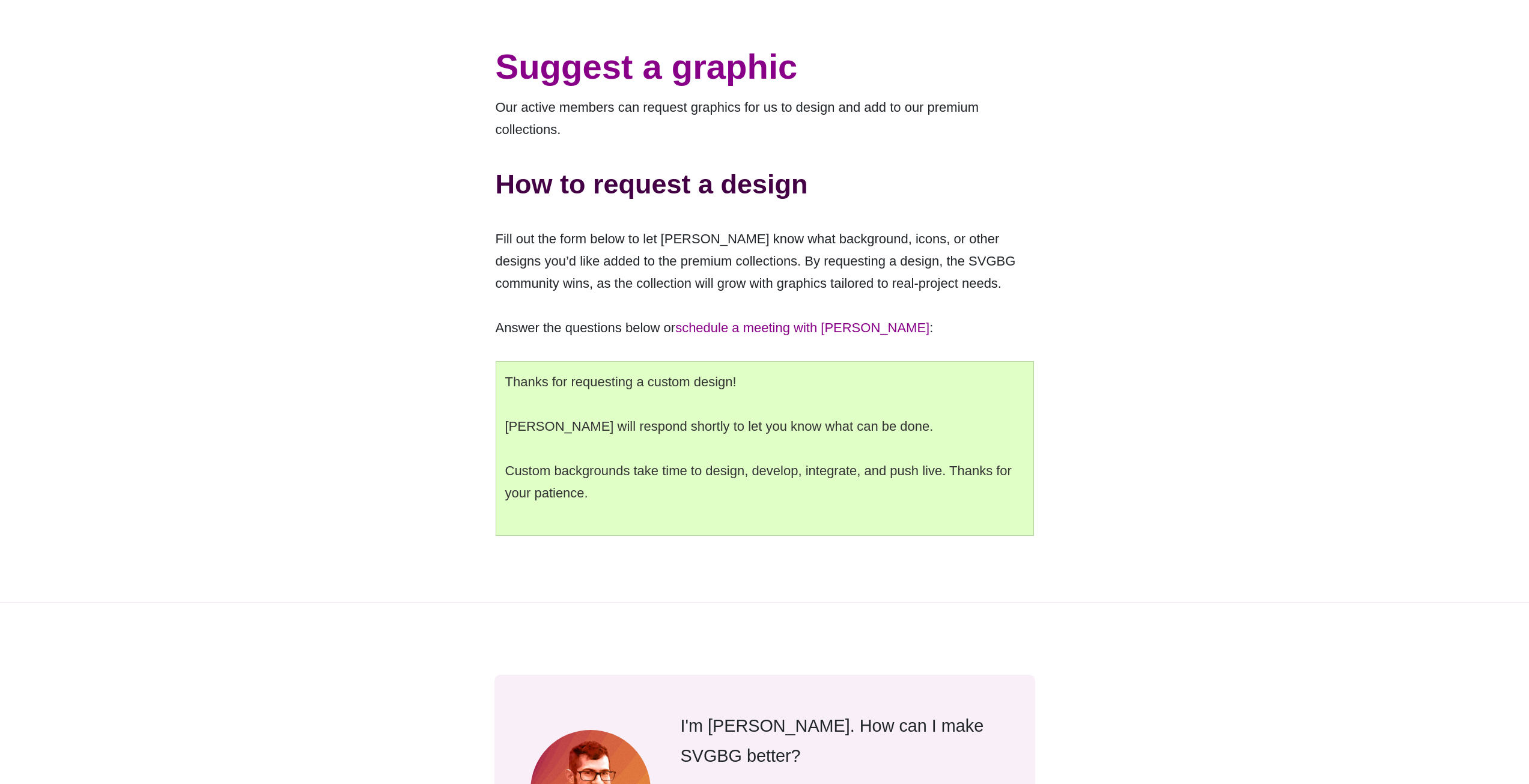
scroll to position [0, 0]
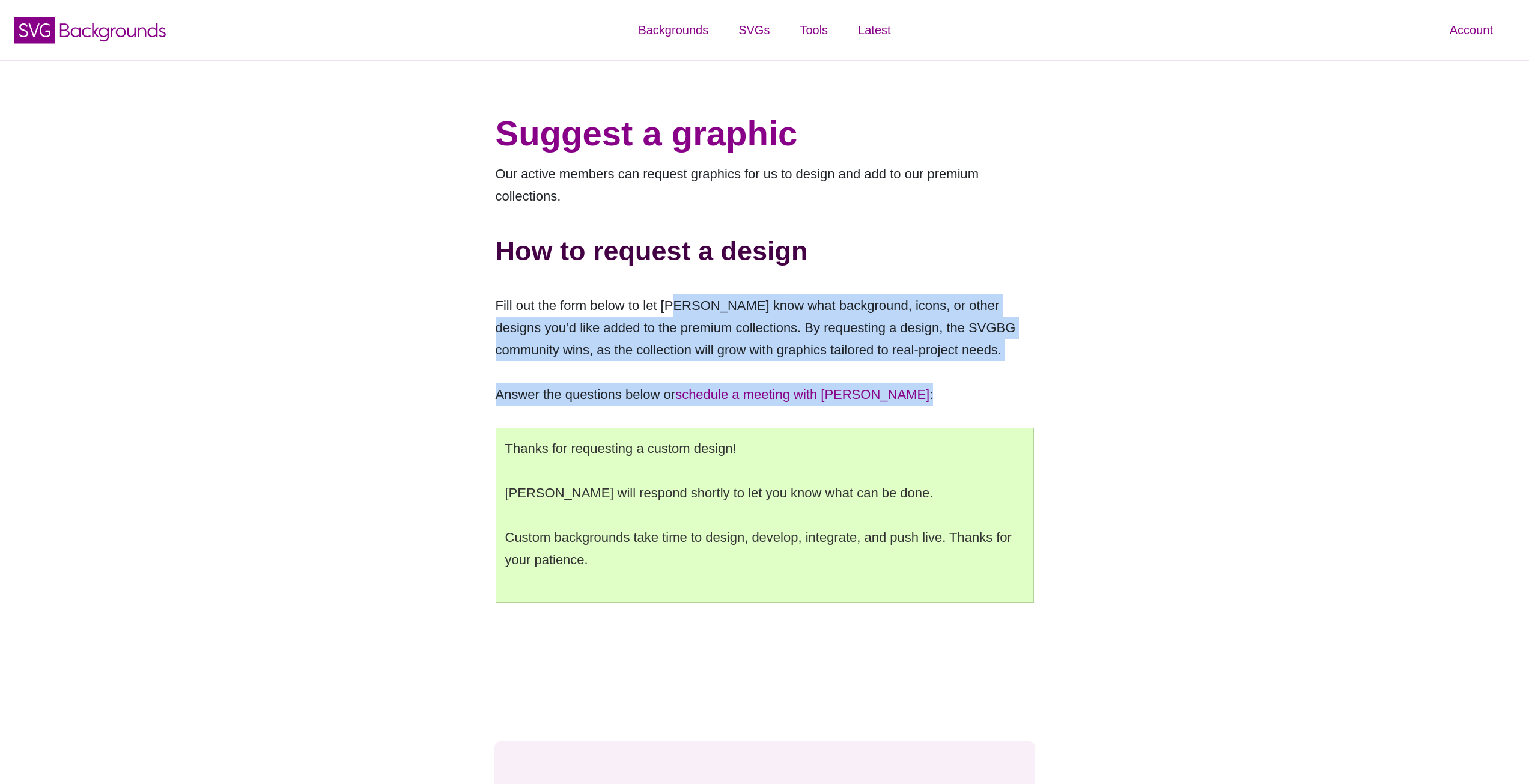
drag, startPoint x: 681, startPoint y: 299, endPoint x: 984, endPoint y: 366, distance: 310.3
click at [984, 366] on div "Suggest a graphic Our active members can request graphics for us to design and …" at bounding box center [764, 364] width 582 height 549
click at [993, 360] on p "Fill out the form below to let [PERSON_NAME] know what background, icons, or ot…" at bounding box center [764, 328] width 538 height 67
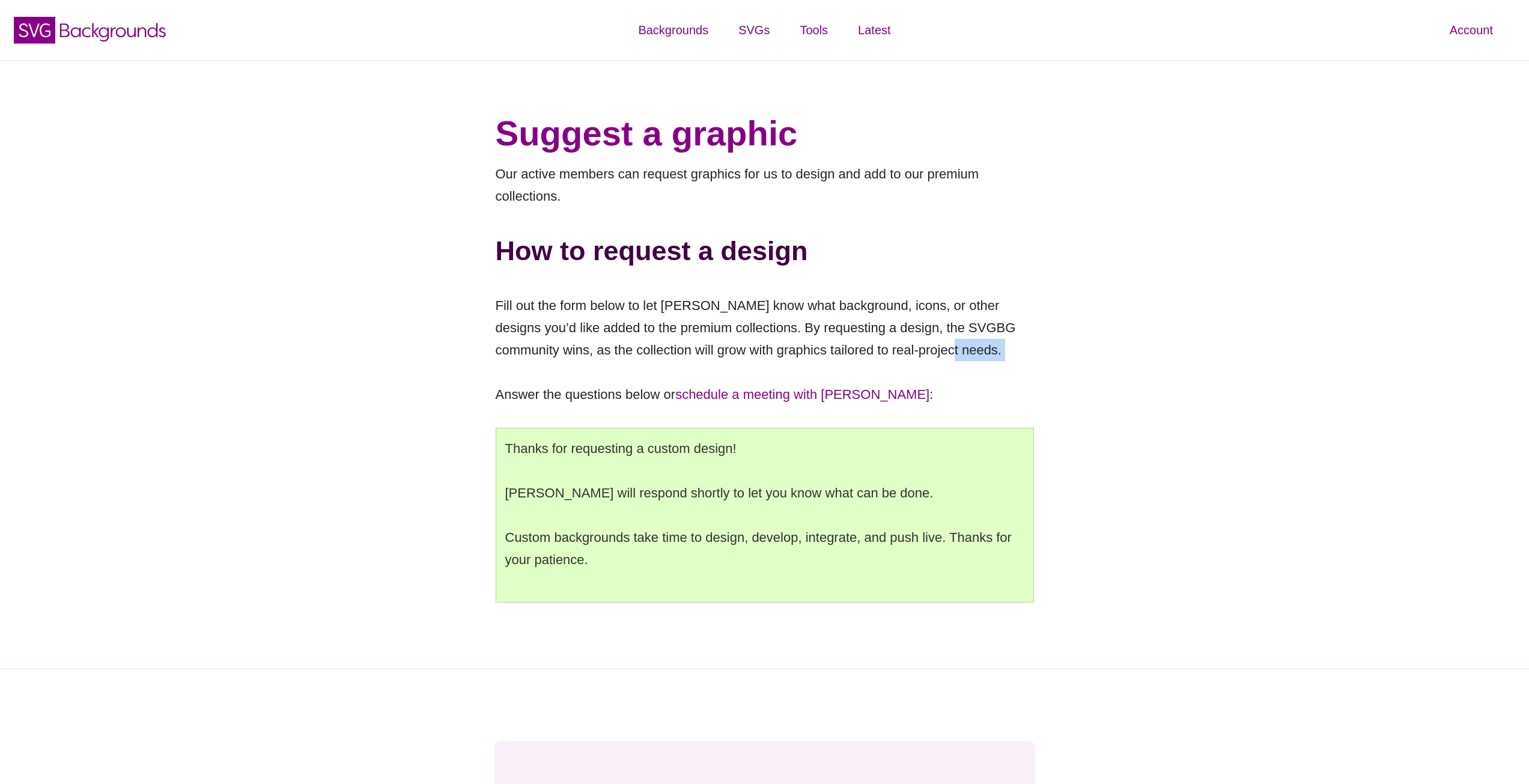
click at [993, 360] on p "Fill out the form below to let [PERSON_NAME] know what background, icons, or ot…" at bounding box center [764, 328] width 538 height 67
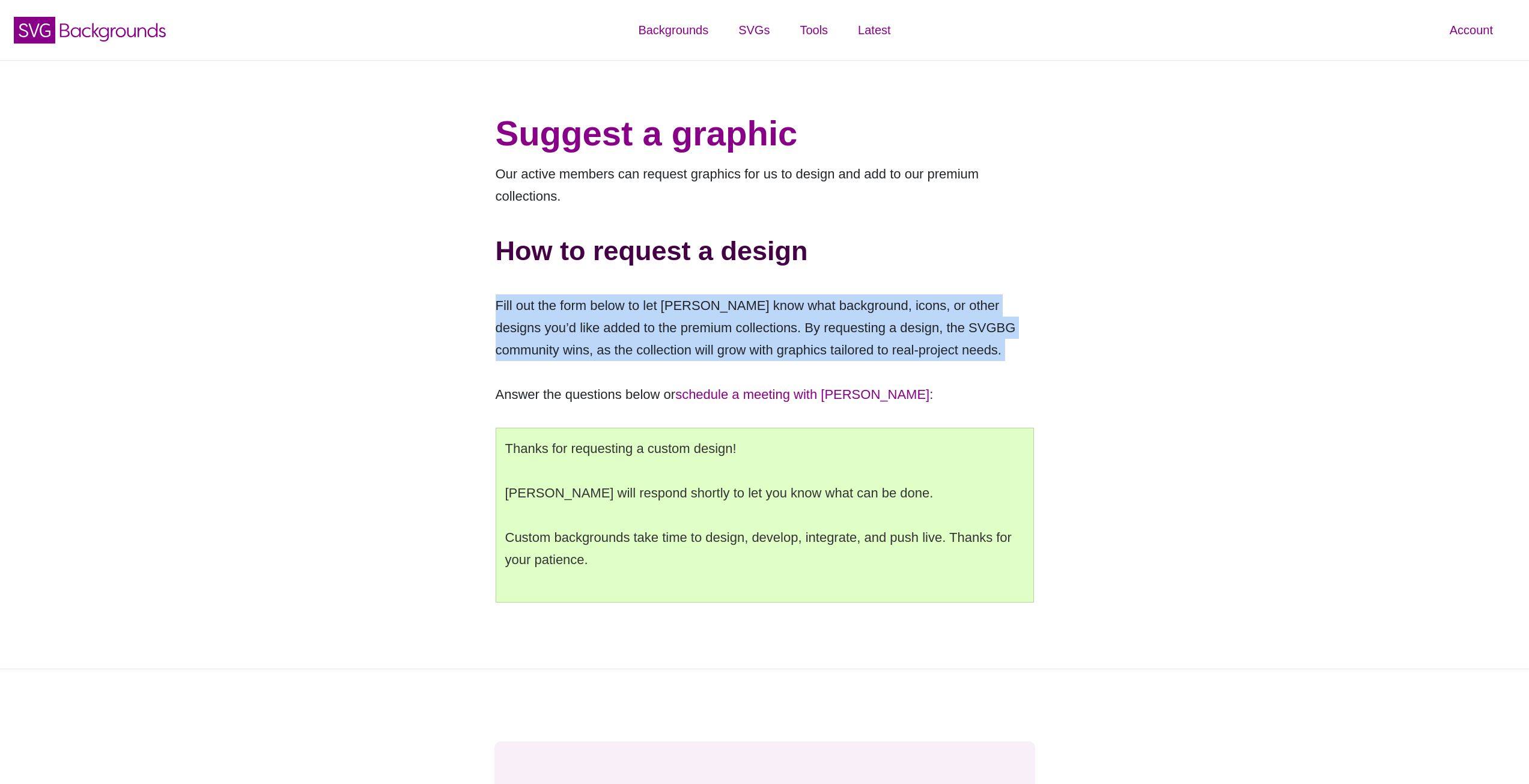
click at [993, 360] on p "Fill out the form below to let [PERSON_NAME] know what background, icons, or ot…" at bounding box center [764, 328] width 538 height 67
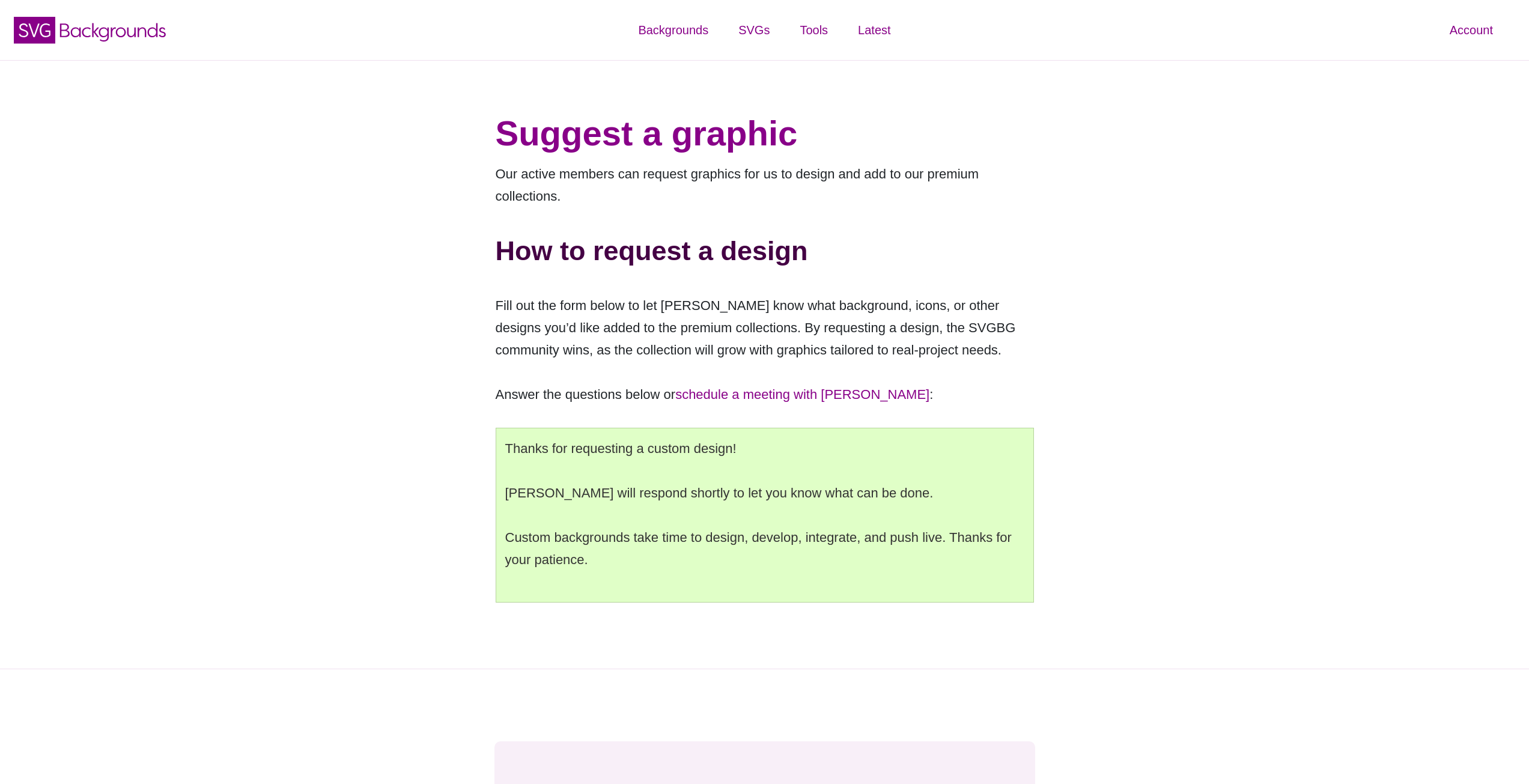
click at [903, 363] on div "Suggest a graphic Our active members can request graphics for us to design and …" at bounding box center [764, 364] width 582 height 549
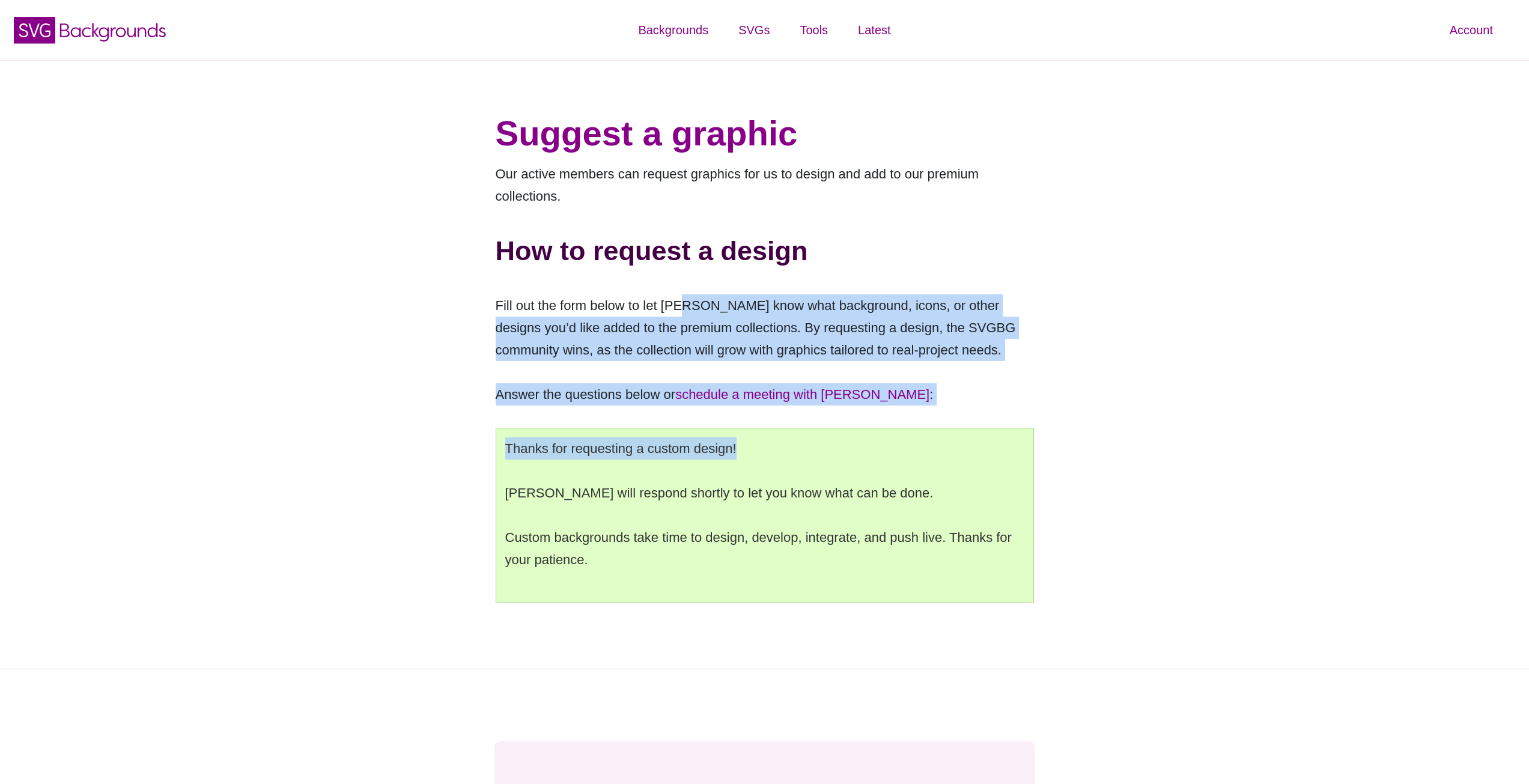
drag, startPoint x: 1051, startPoint y: 429, endPoint x: 1079, endPoint y: 429, distance: 28.0
click at [1081, 440] on div "Suggest a graphic Our active members can request graphics for us to design and …" at bounding box center [764, 364] width 1529 height 609
click at [1084, 407] on div "Suggest a graphic Our active members can request graphics for us to design and …" at bounding box center [764, 364] width 1529 height 609
drag, startPoint x: 861, startPoint y: 307, endPoint x: 965, endPoint y: 397, distance: 137.5
click at [965, 397] on div "Suggest a graphic Our active members can request graphics for us to design and …" at bounding box center [764, 364] width 582 height 549
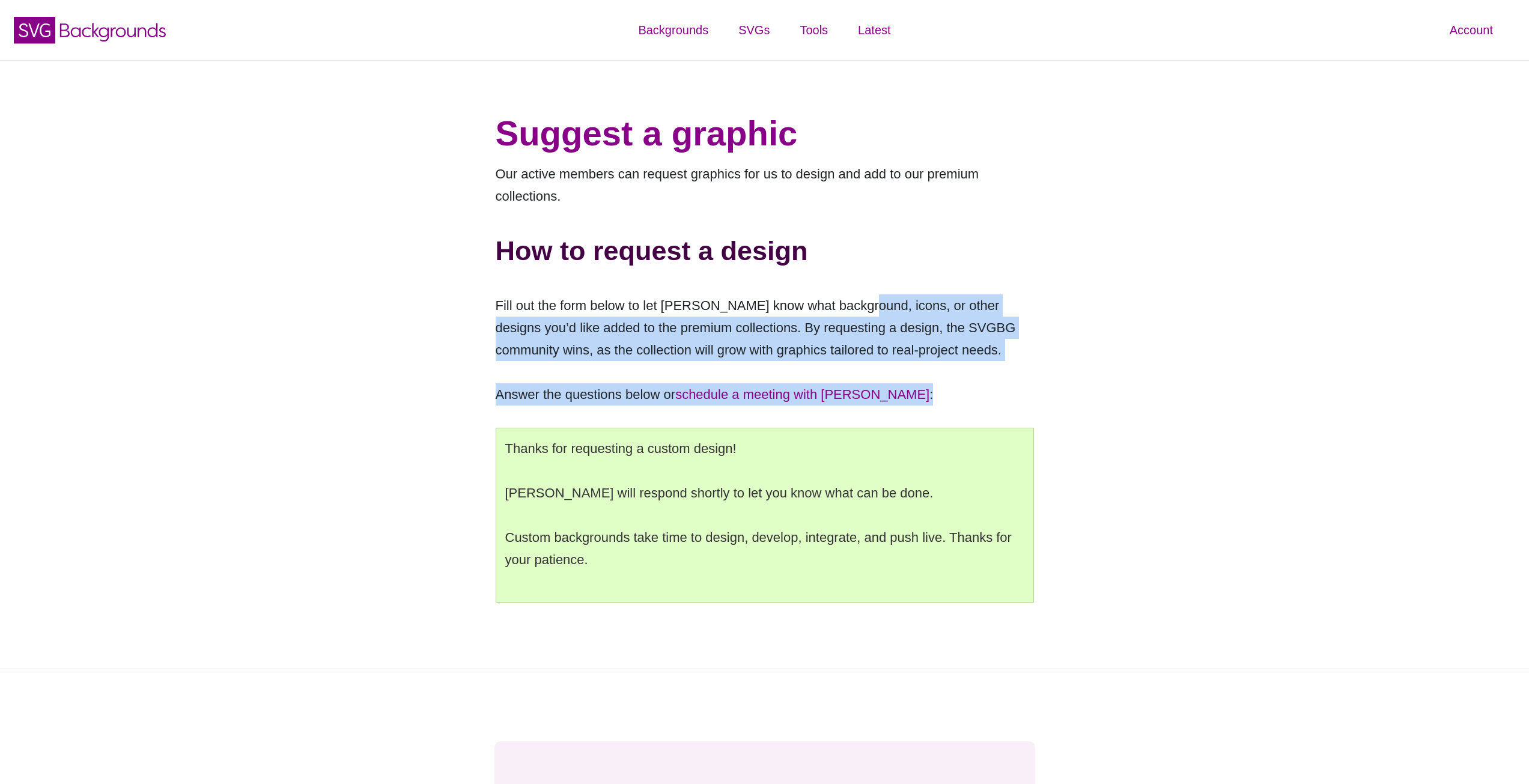
click at [995, 370] on div "Suggest a graphic Our active members can request graphics for us to design and …" at bounding box center [764, 364] width 582 height 549
drag, startPoint x: 768, startPoint y: 297, endPoint x: 900, endPoint y: 429, distance: 186.7
click at [900, 429] on div "Suggest a graphic Our active members can request graphics for us to design and …" at bounding box center [764, 364] width 582 height 549
click at [1002, 367] on div "Suggest a graphic Our active members can request graphics for us to design and …" at bounding box center [764, 364] width 582 height 549
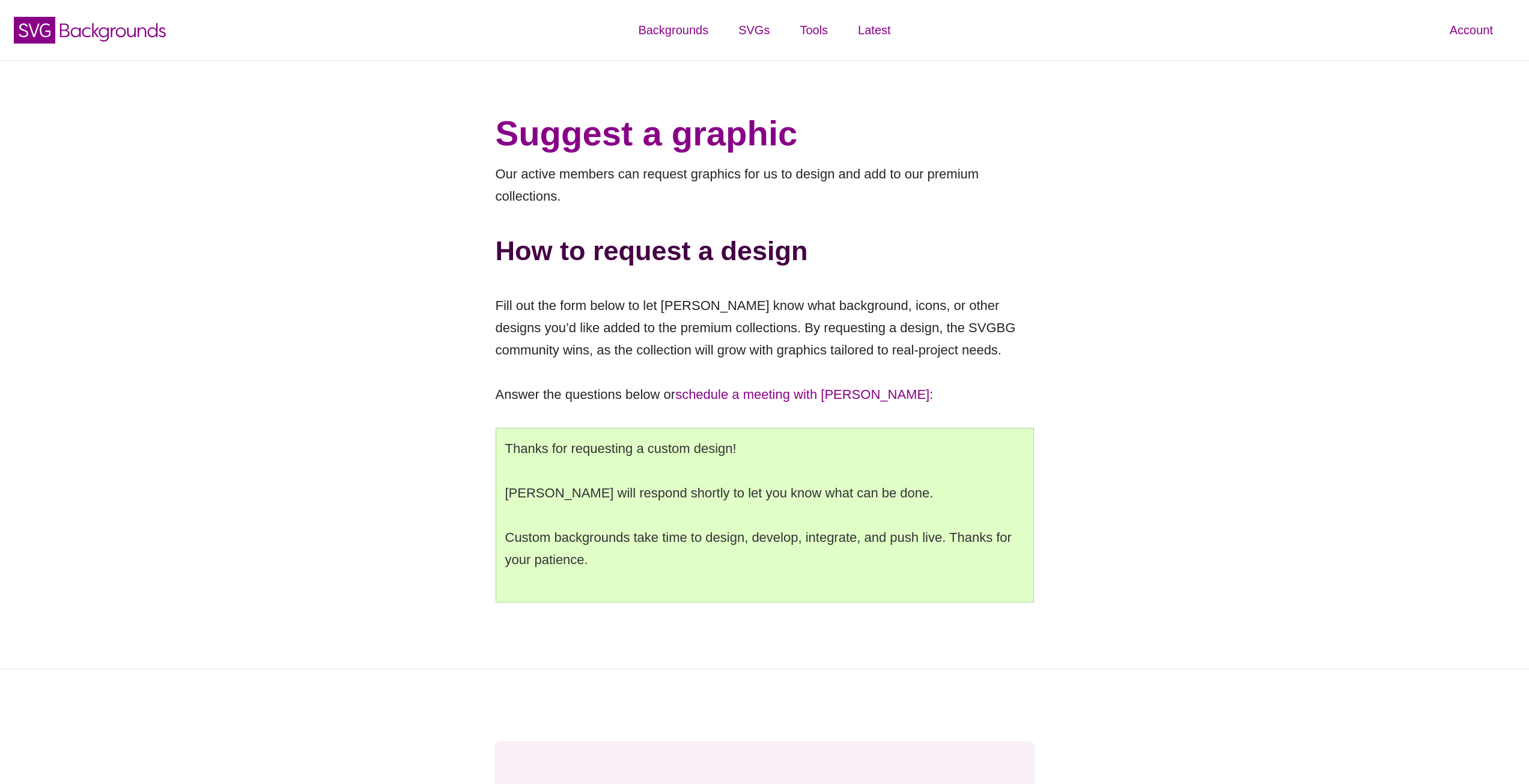
scroll to position [481, 0]
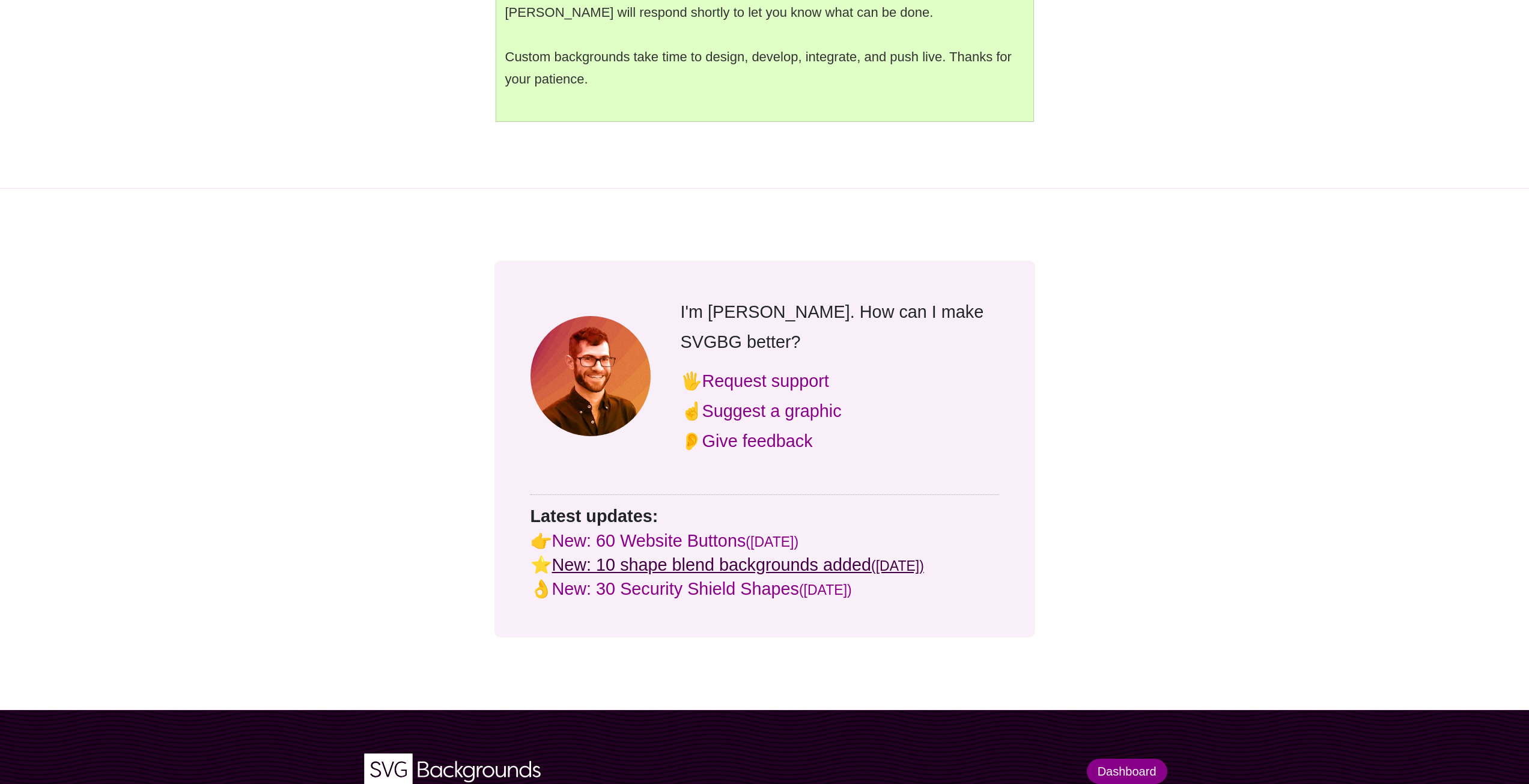
click at [854, 555] on link "New: 10 shape blend backgrounds added ([DATE])" at bounding box center [738, 564] width 372 height 19
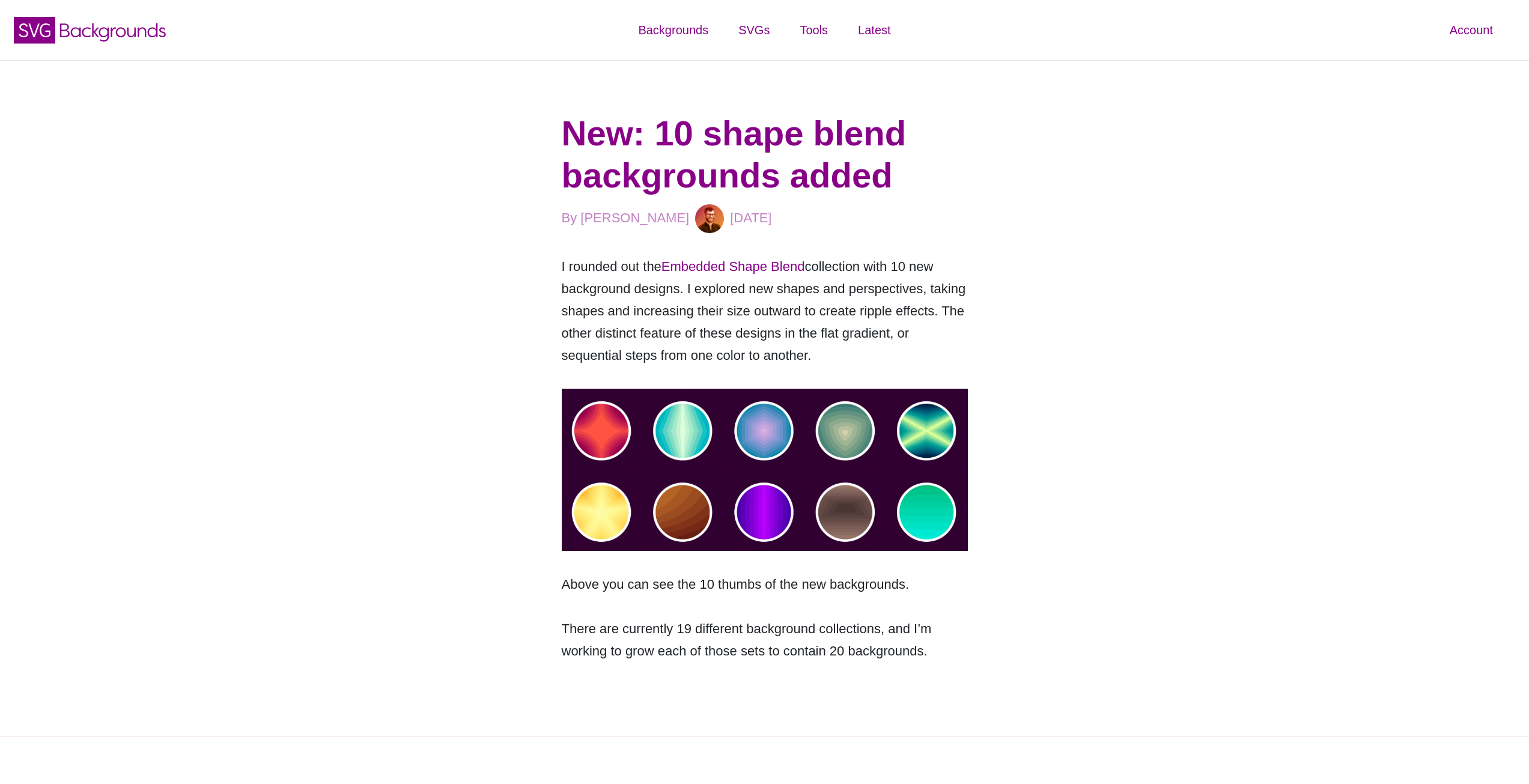
click at [1220, 282] on div "New: 10 shape blend backgrounds added By [PERSON_NAME] [DATE] I rounded out the…" at bounding box center [764, 398] width 1529 height 676
